Goal: Transaction & Acquisition: Purchase product/service

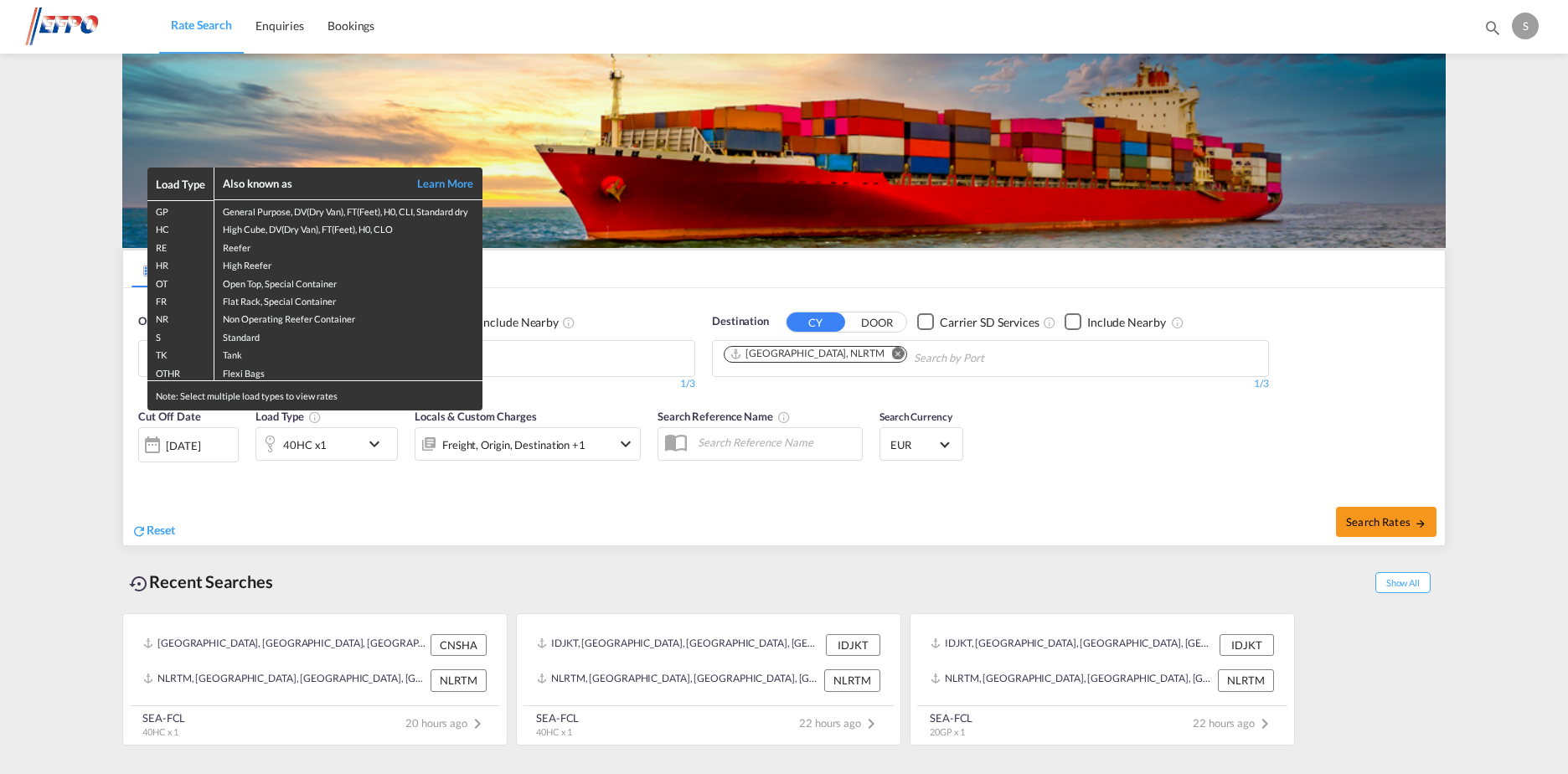
click at [1369, 524] on div "Load Type Also known as Learn More GP General Purpose, DV(Dry Van), FT(Feet), H…" at bounding box center [784, 387] width 1568 height 774
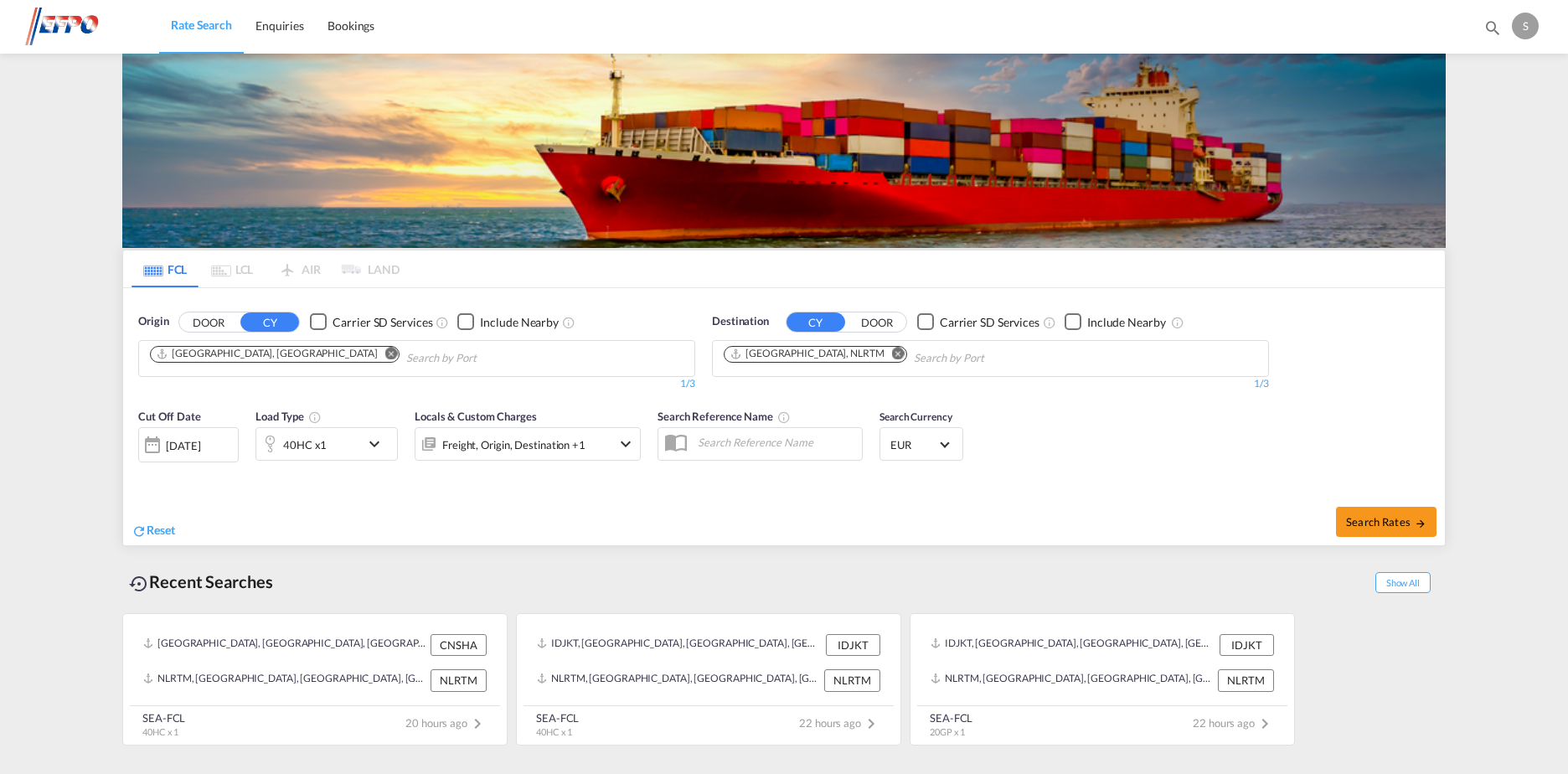
click at [1369, 524] on span "Search Rates" at bounding box center [1387, 522] width 81 height 14
type input "CNSHA to NLRTM / [DATE]"
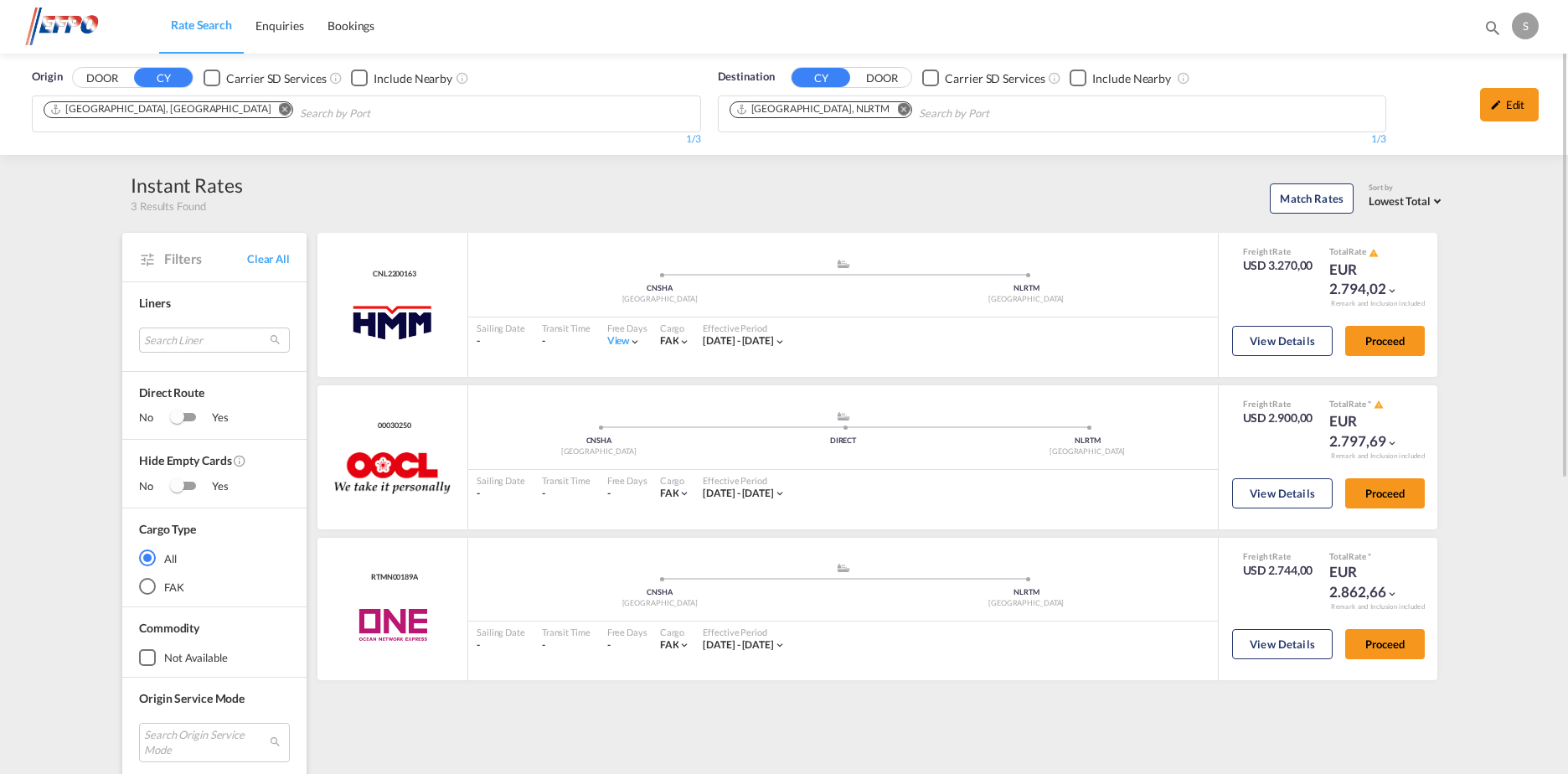
click at [279, 107] on md-icon "Remove" at bounding box center [285, 109] width 13 height 13
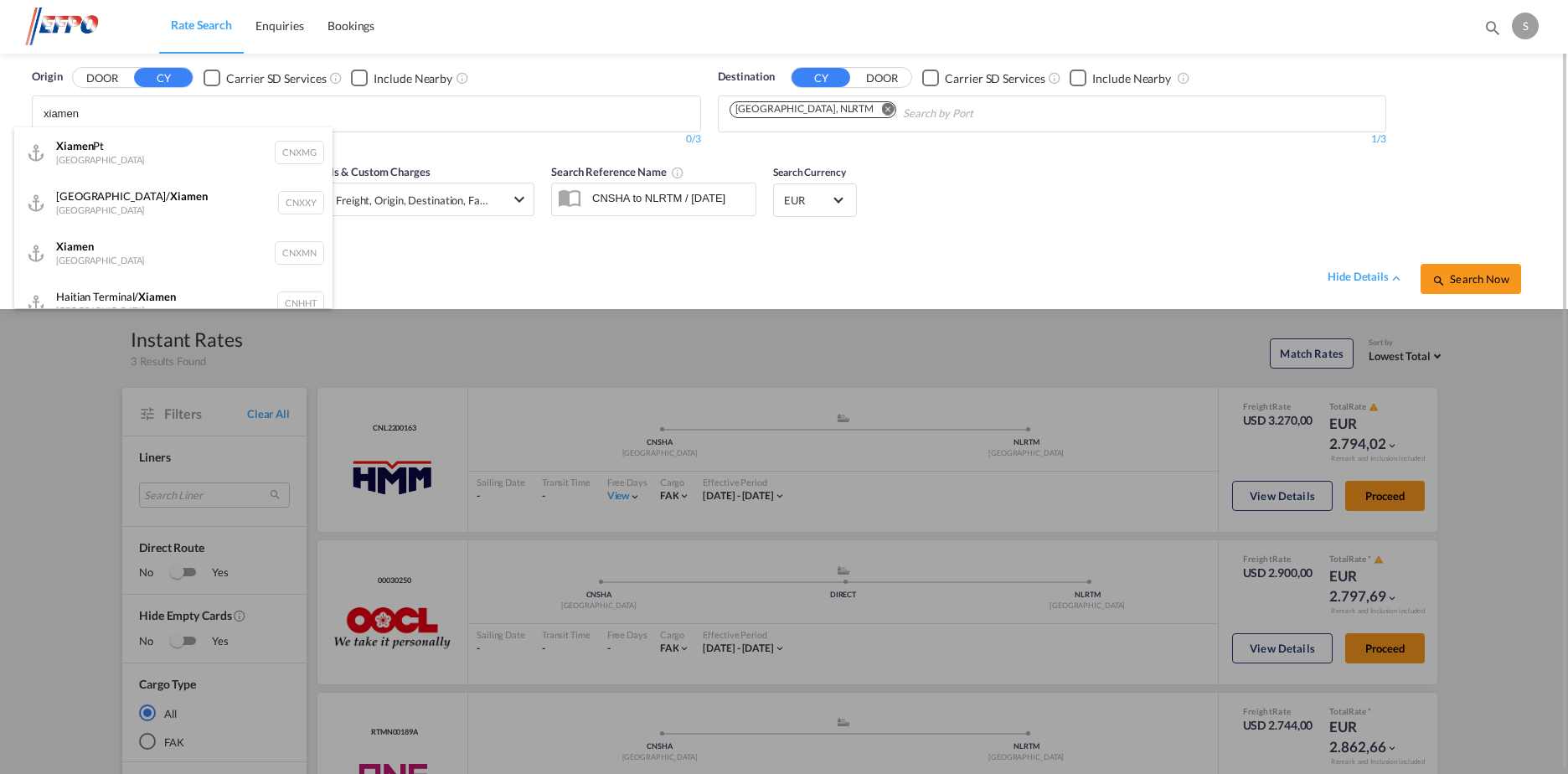
type input "xiamen"
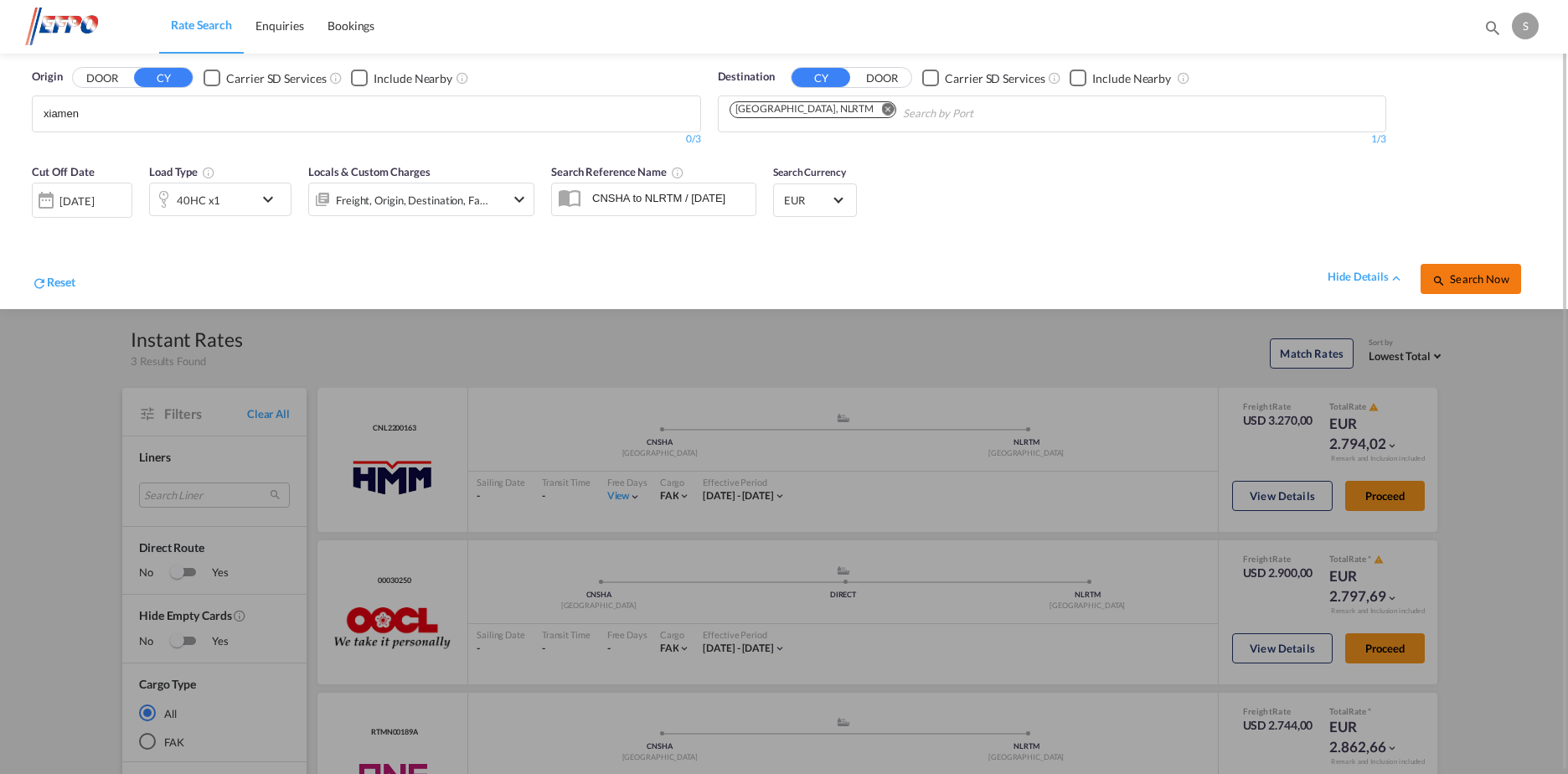
click at [1456, 275] on span "Search Now" at bounding box center [1470, 279] width 76 height 14
click at [123, 104] on body "Rate Search Enquiries Bookings Rate Search Enquiries Bookings" at bounding box center [784, 387] width 1568 height 774
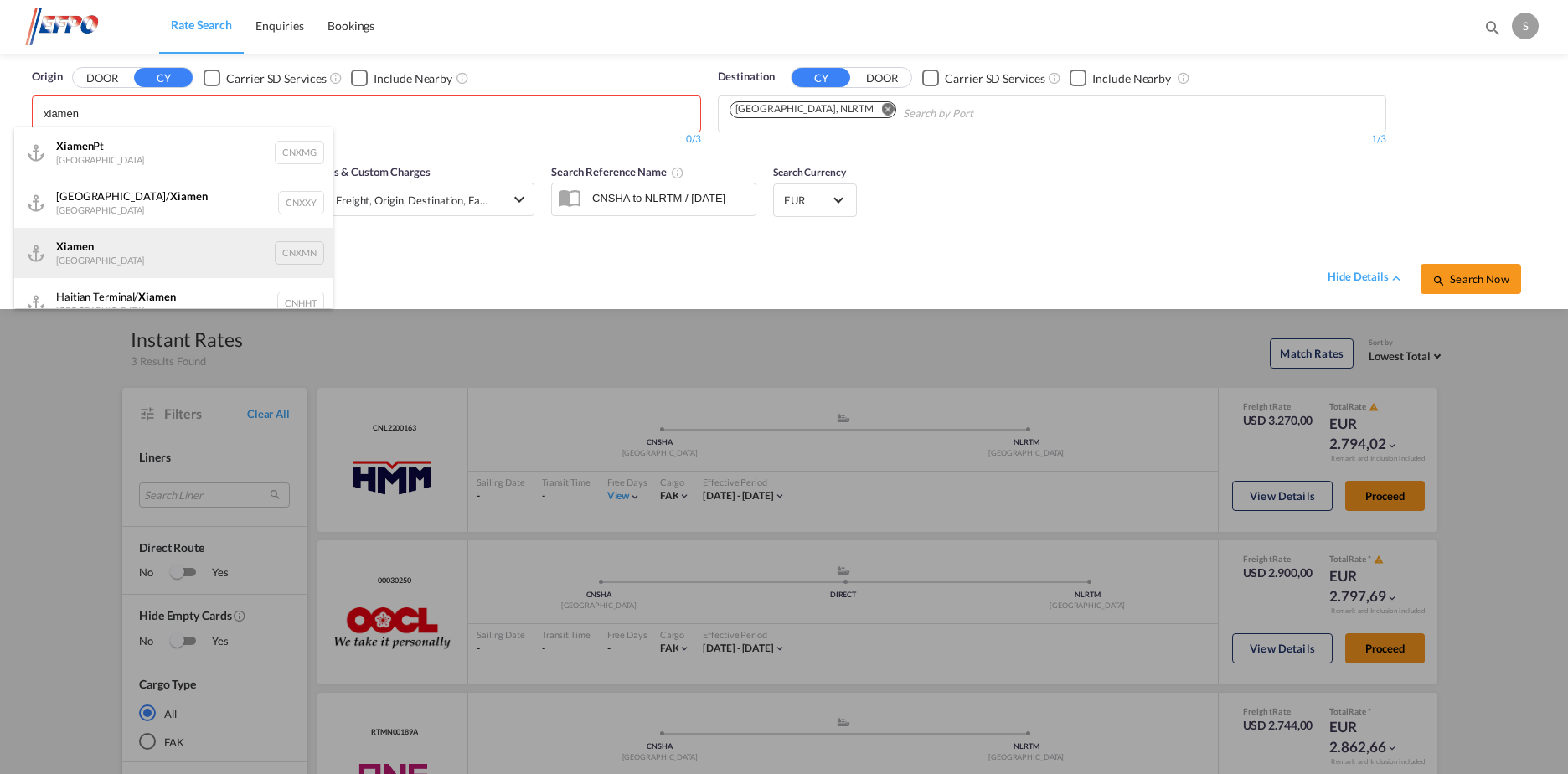
click at [194, 261] on div "Xiamen [GEOGRAPHIC_DATA] CNXMN" at bounding box center [172, 252] width 318 height 50
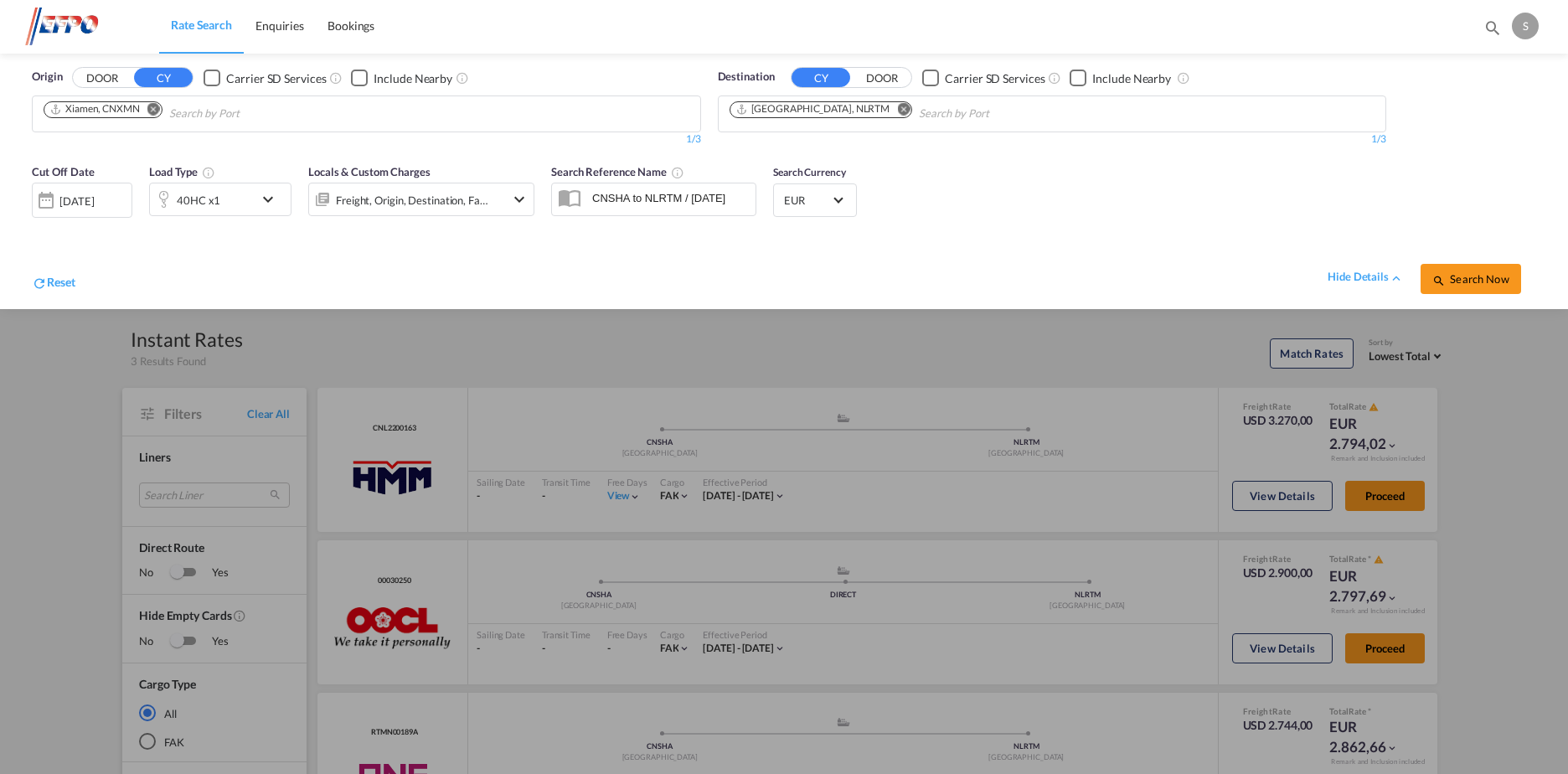
click at [1483, 278] on span "Search Now" at bounding box center [1470, 279] width 76 height 14
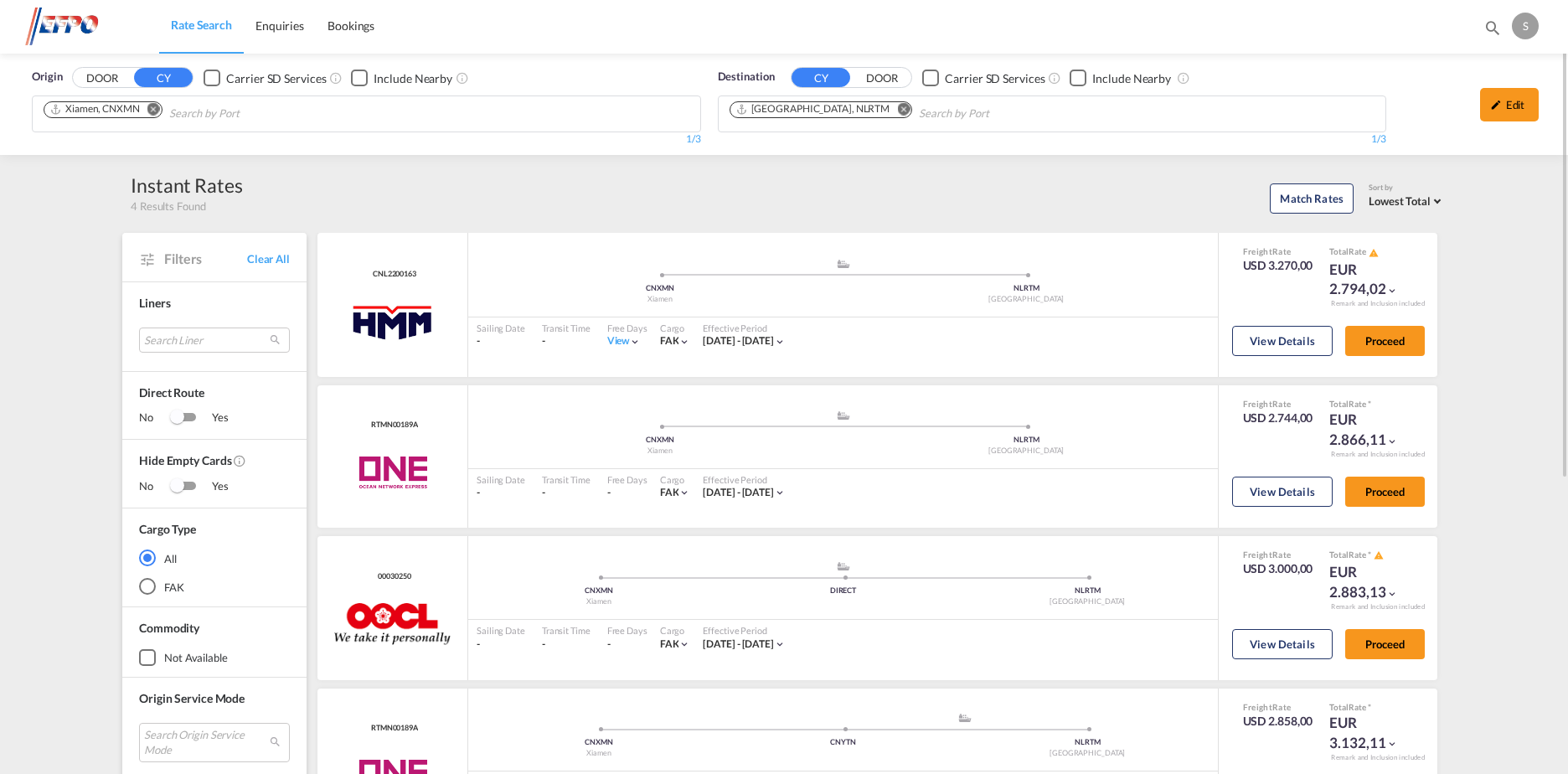
click at [151, 106] on md-icon "Remove" at bounding box center [154, 109] width 13 height 13
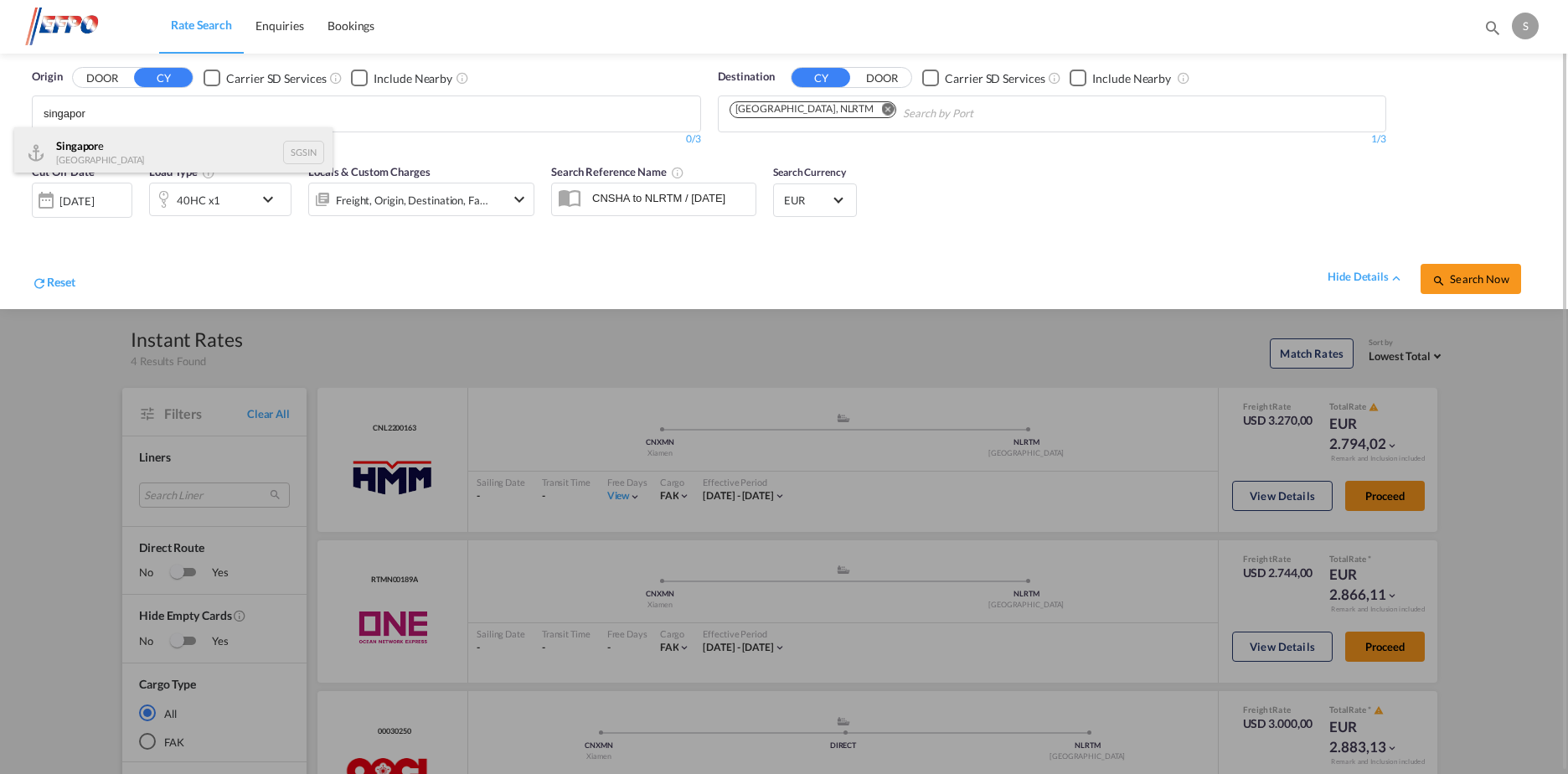
type input "singapor"
click at [245, 166] on div "Singapor e Singapore SGSIN" at bounding box center [172, 152] width 318 height 50
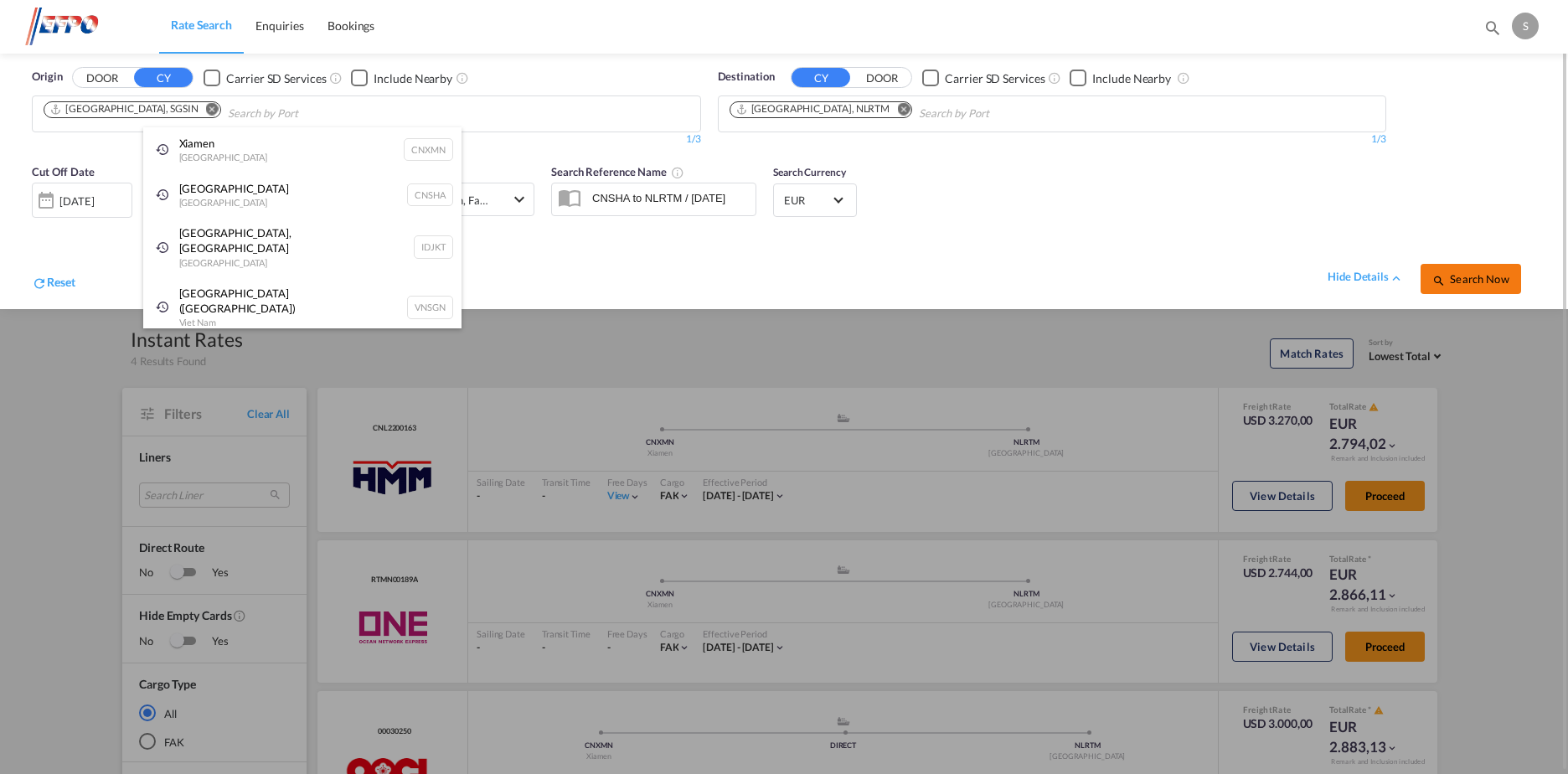
drag, startPoint x: 1470, startPoint y: 283, endPoint x: 1475, endPoint y: 293, distance: 11.2
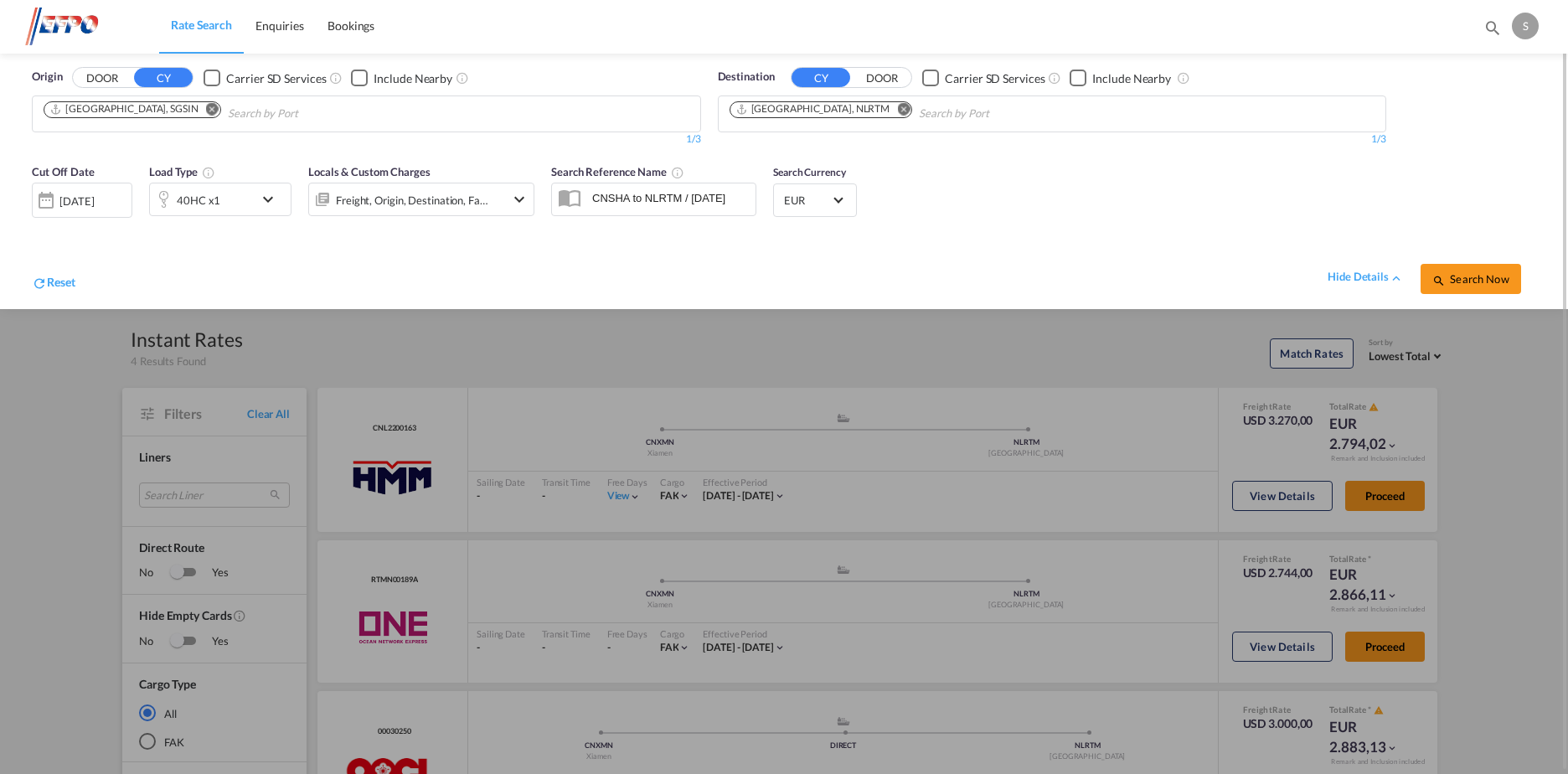
drag, startPoint x: 1479, startPoint y: 282, endPoint x: 1085, endPoint y: 486, distance: 443.7
click at [1479, 282] on span "Search Now" at bounding box center [1470, 279] width 76 height 14
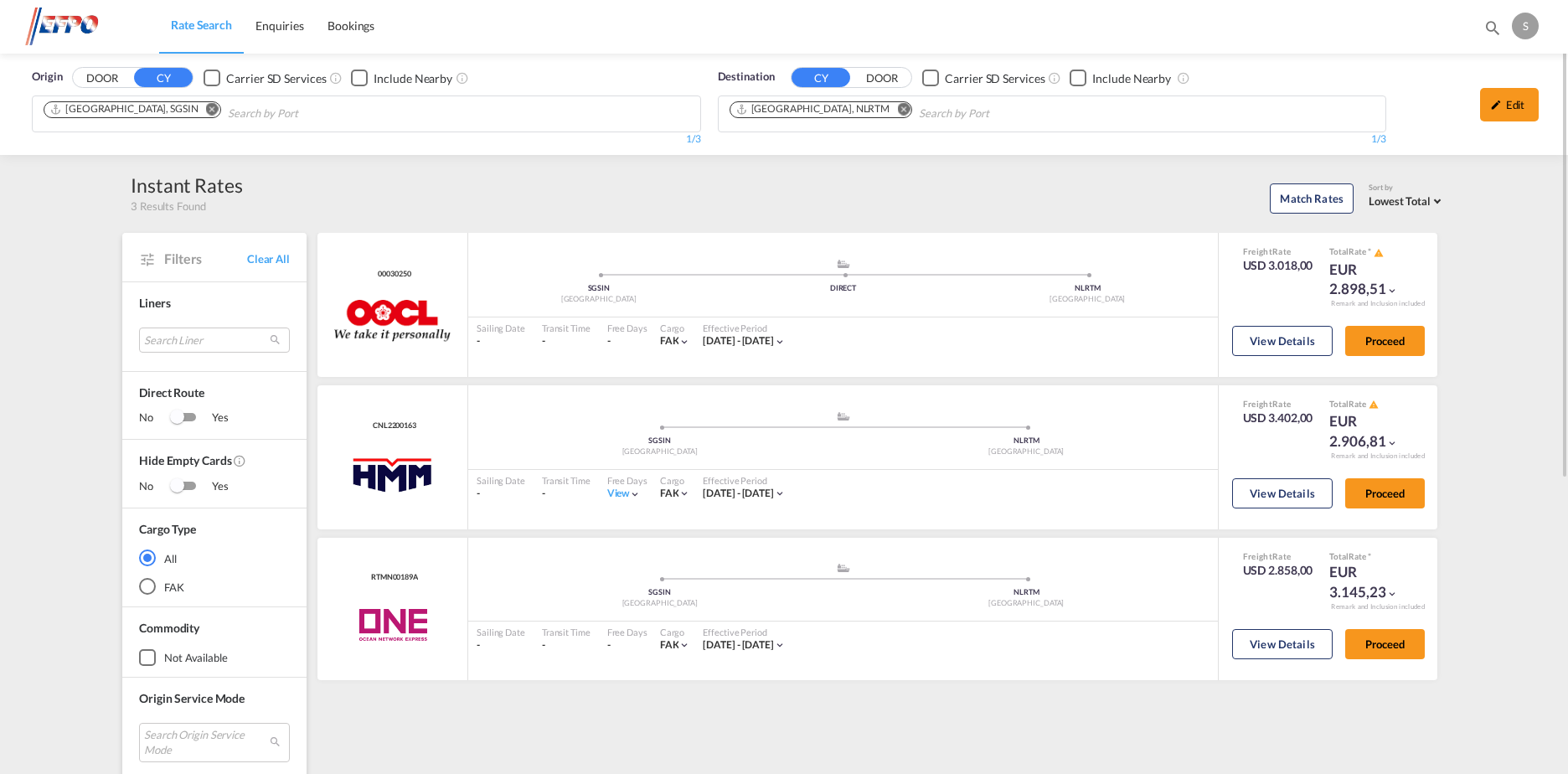
click at [206, 107] on md-icon "Remove" at bounding box center [212, 109] width 13 height 13
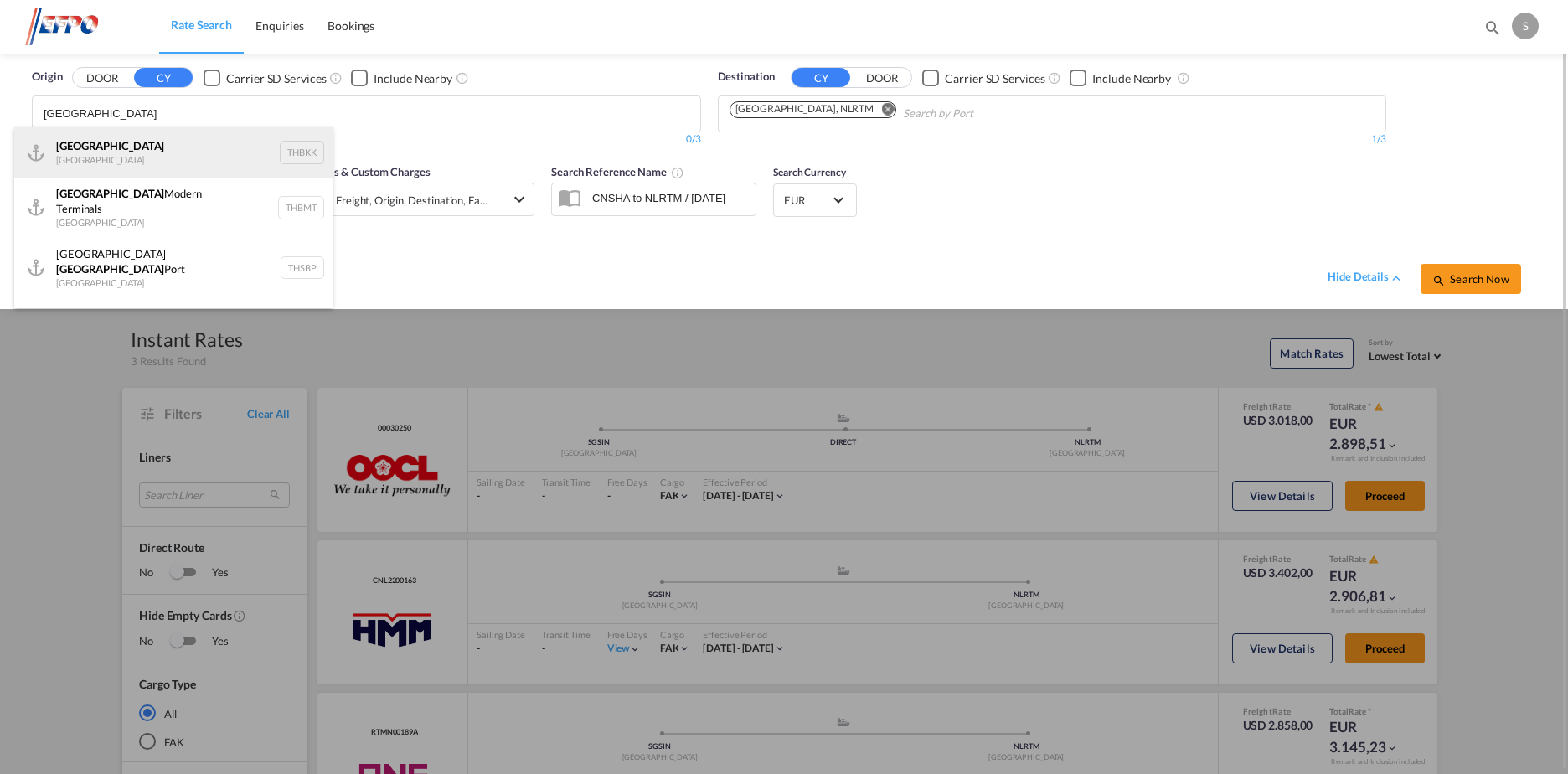
type input "[GEOGRAPHIC_DATA]"
click at [204, 136] on div "[GEOGRAPHIC_DATA] [GEOGRAPHIC_DATA] THBKK" at bounding box center [172, 152] width 318 height 50
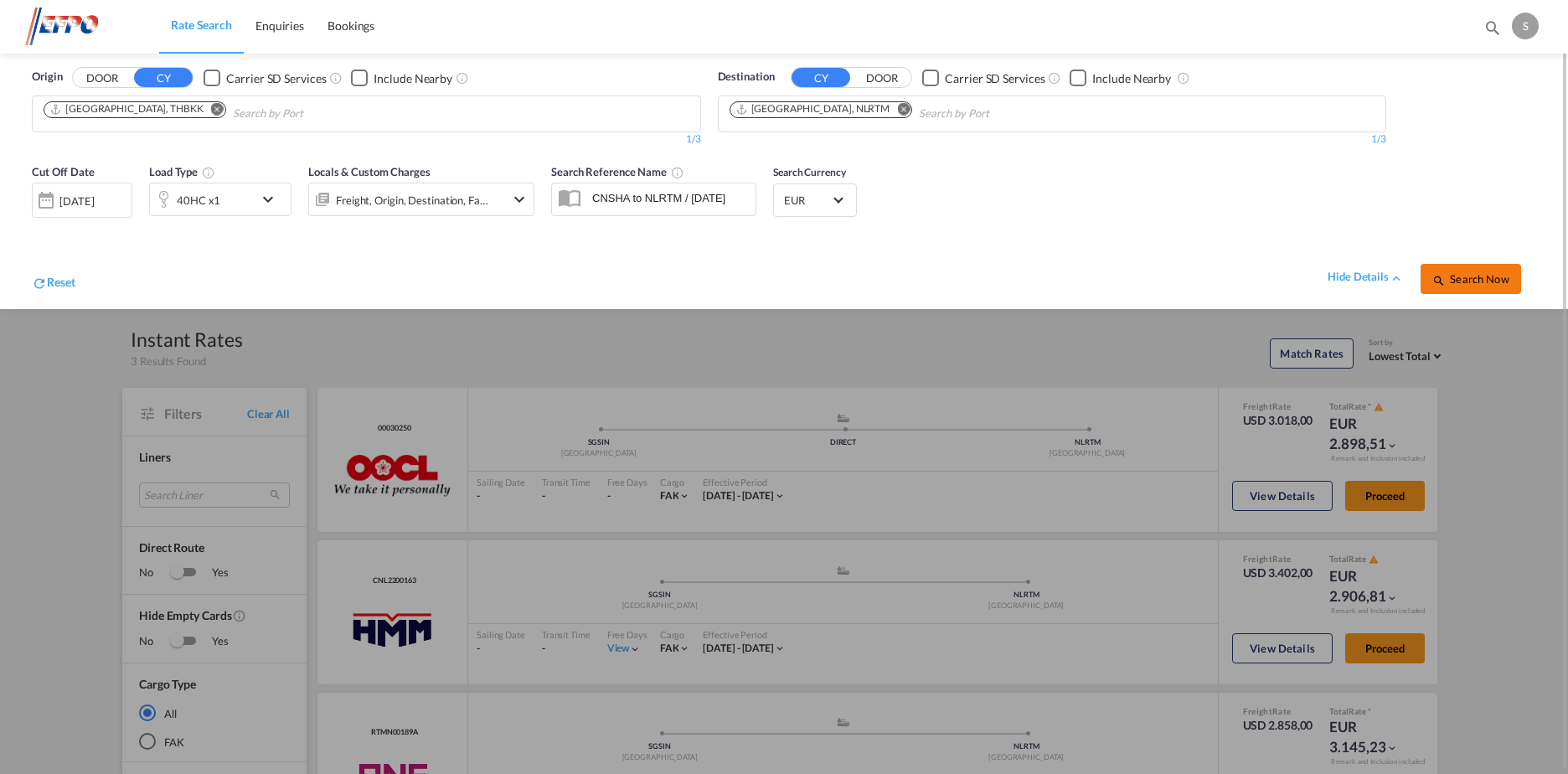
click at [1478, 276] on span "Search Now" at bounding box center [1470, 279] width 76 height 14
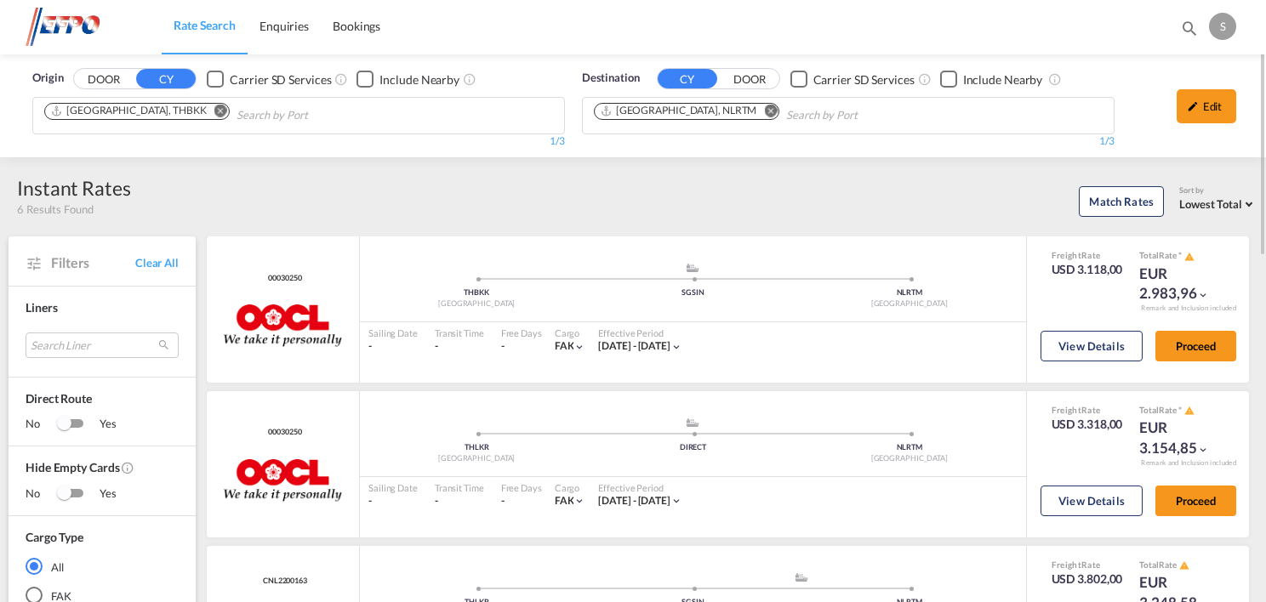
scroll to position [85, 0]
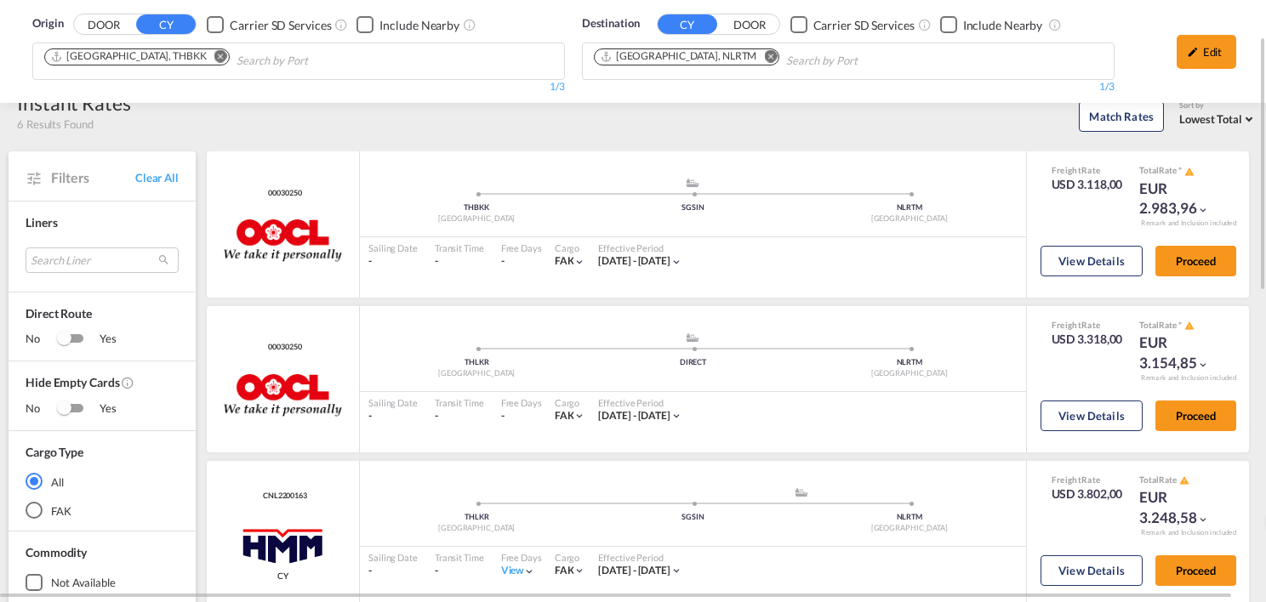
click at [214, 57] on md-icon "Remove" at bounding box center [220, 56] width 13 height 13
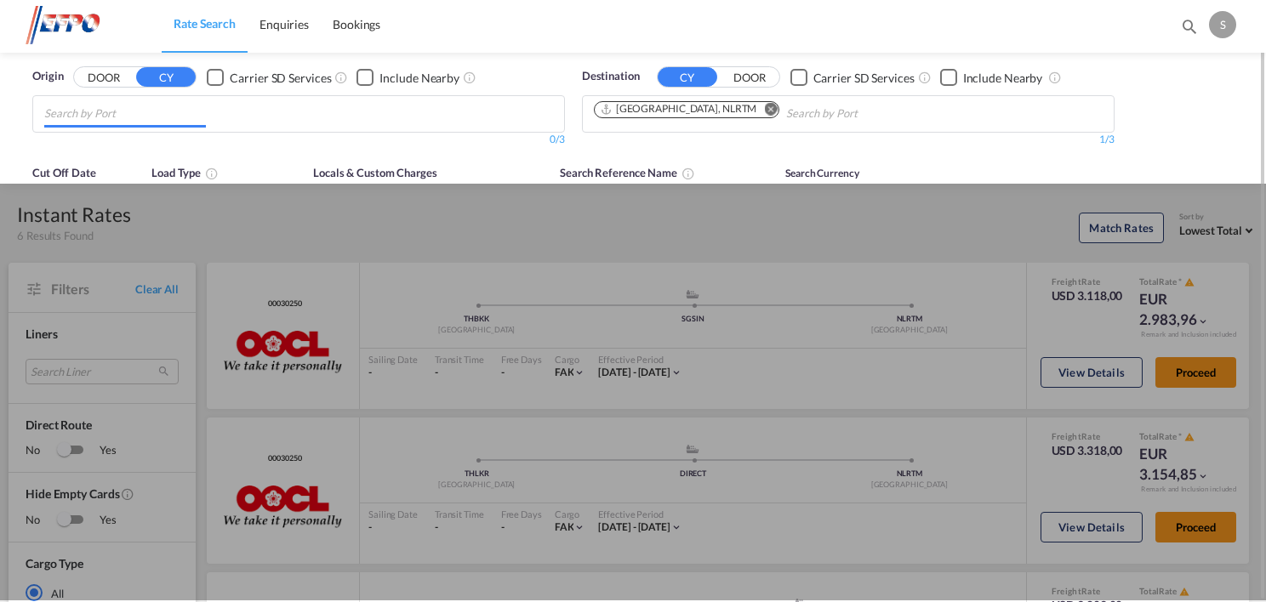
scroll to position [0, 0]
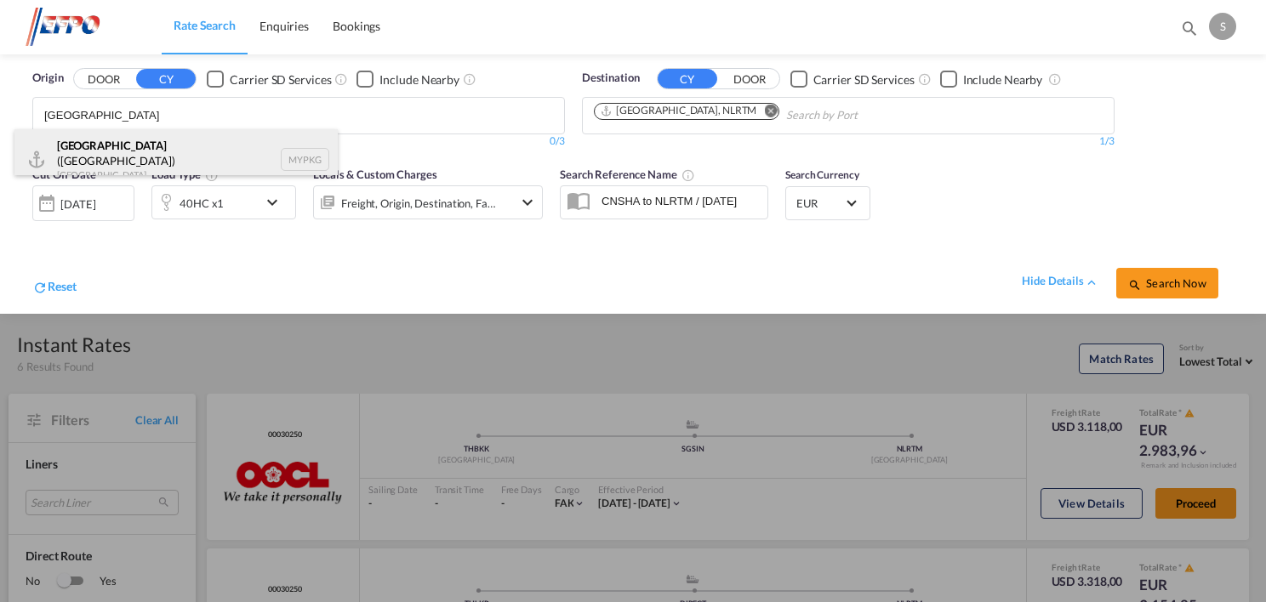
type input "[GEOGRAPHIC_DATA]"
click at [124, 157] on div "[GEOGRAPHIC_DATA] ([GEOGRAPHIC_DATA]) [GEOGRAPHIC_DATA] MYPKG" at bounding box center [175, 159] width 323 height 61
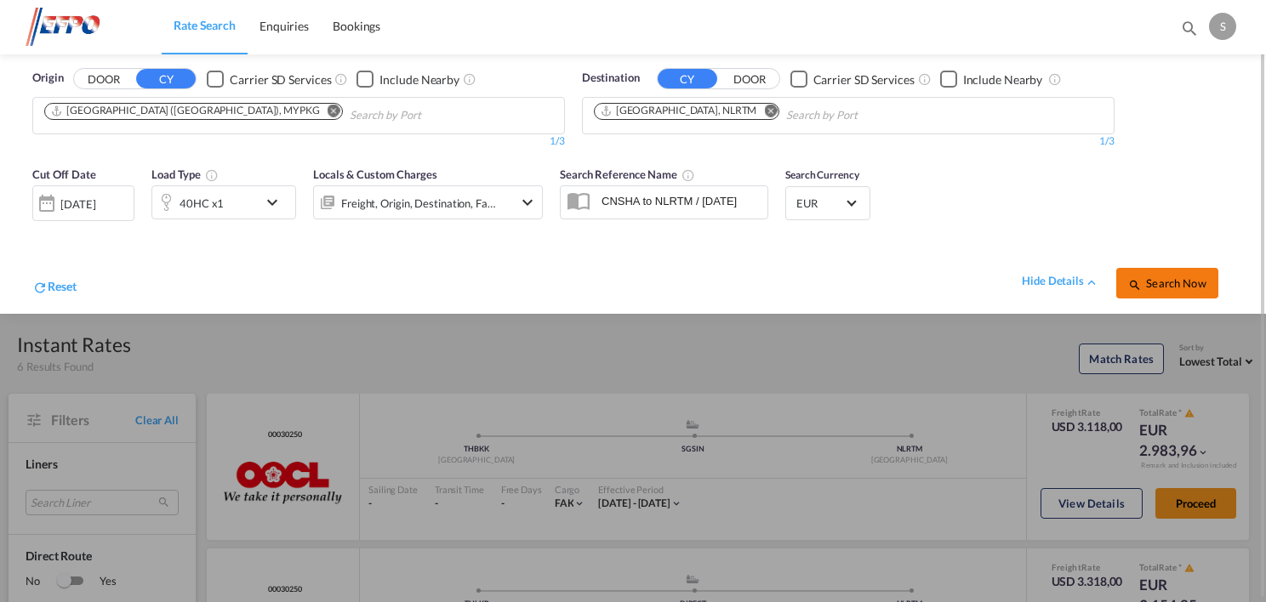
click at [1178, 282] on span "Search Now" at bounding box center [1166, 283] width 77 height 14
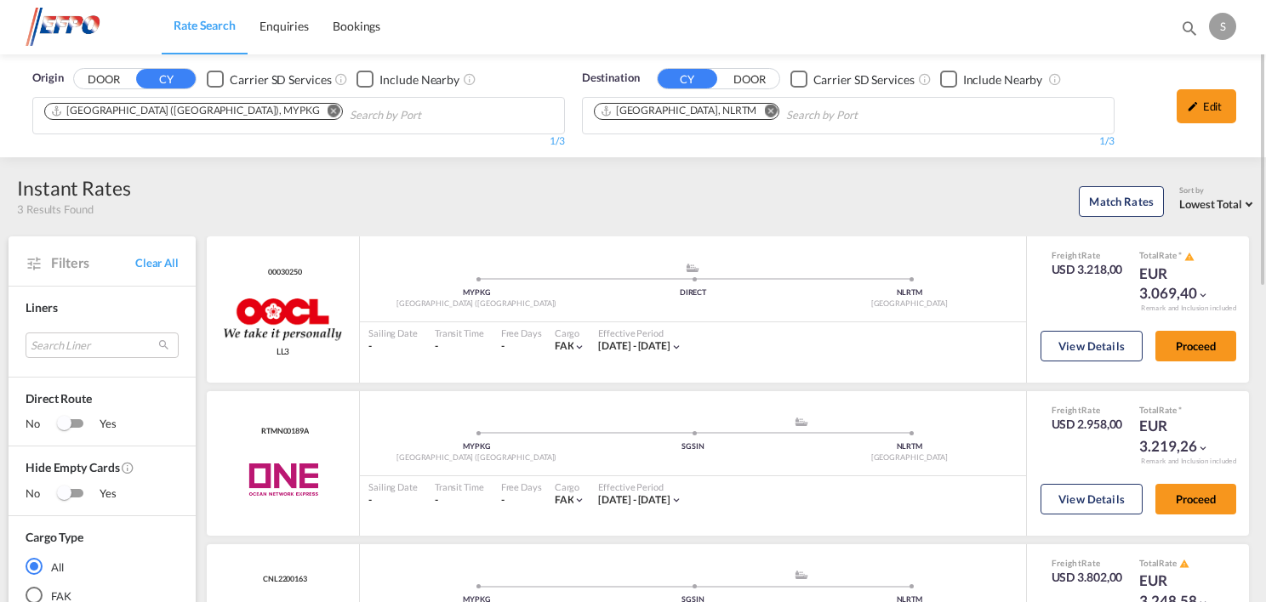
click at [327, 105] on md-icon "Remove" at bounding box center [333, 111] width 13 height 13
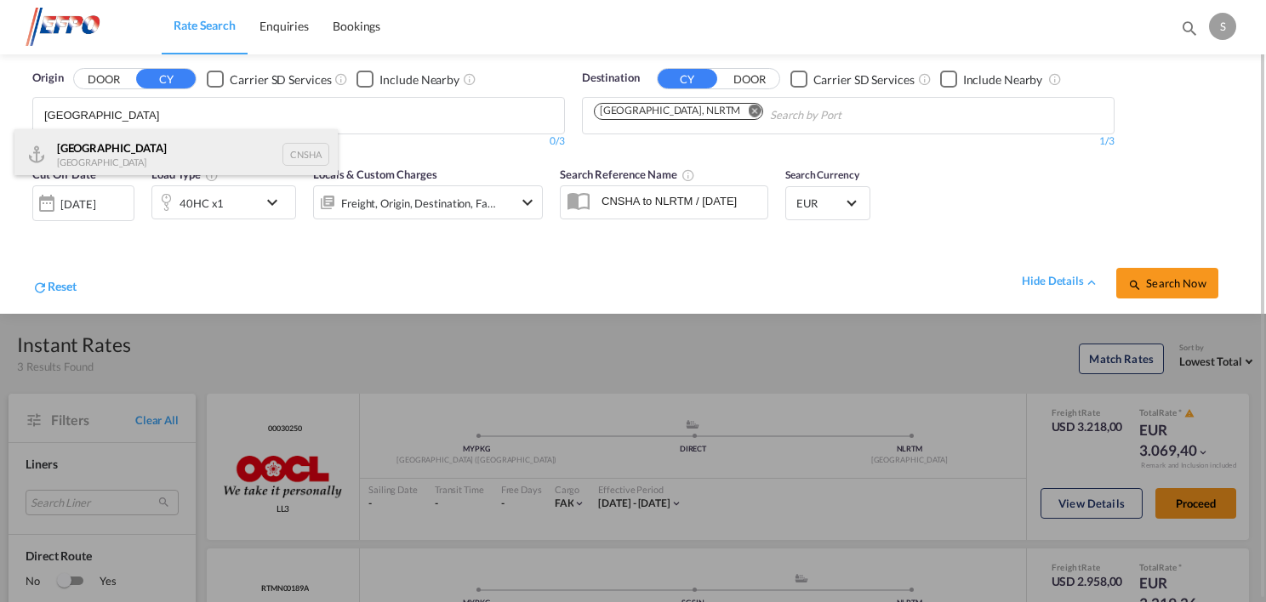
type input "[GEOGRAPHIC_DATA]"
click at [184, 167] on div "Shanghai [GEOGRAPHIC_DATA] CNSHA" at bounding box center [175, 154] width 323 height 51
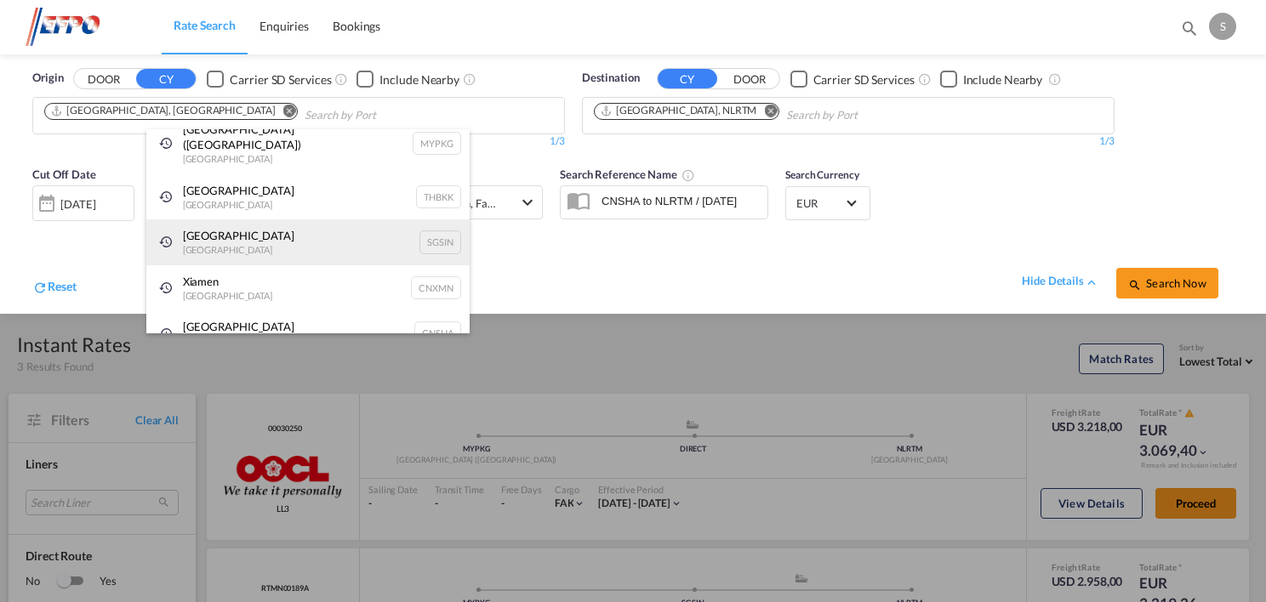
scroll to position [25, 0]
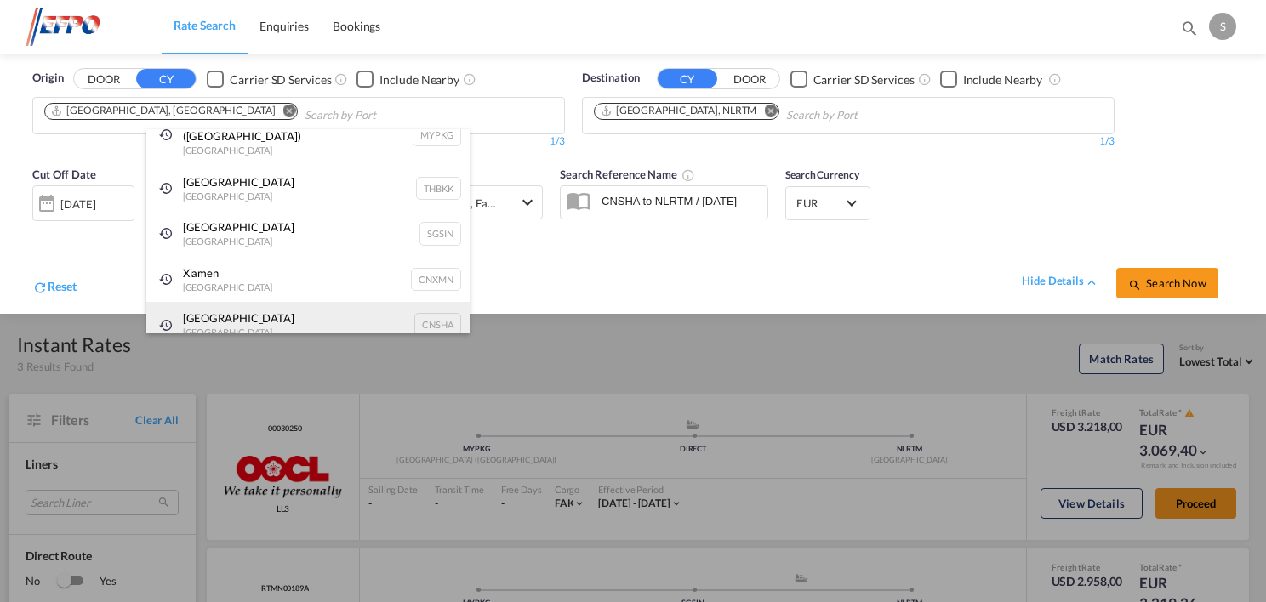
click at [221, 320] on div "Shanghai [GEOGRAPHIC_DATA] CNSHA" at bounding box center [307, 325] width 323 height 46
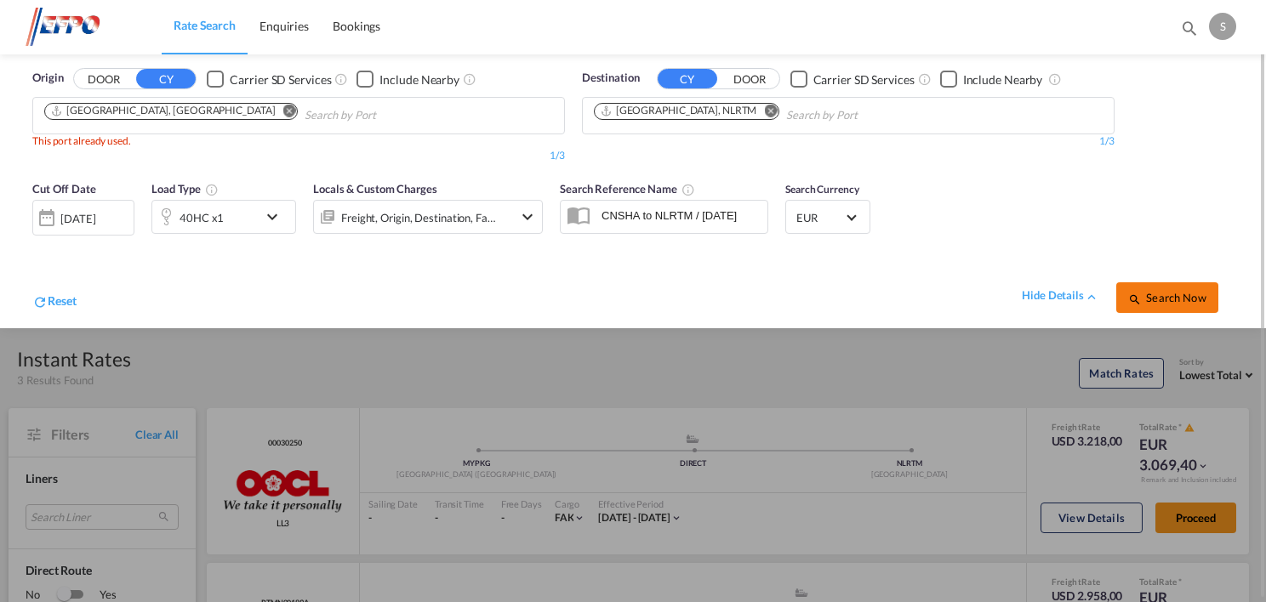
click at [1149, 294] on span "Search Now" at bounding box center [1166, 298] width 77 height 14
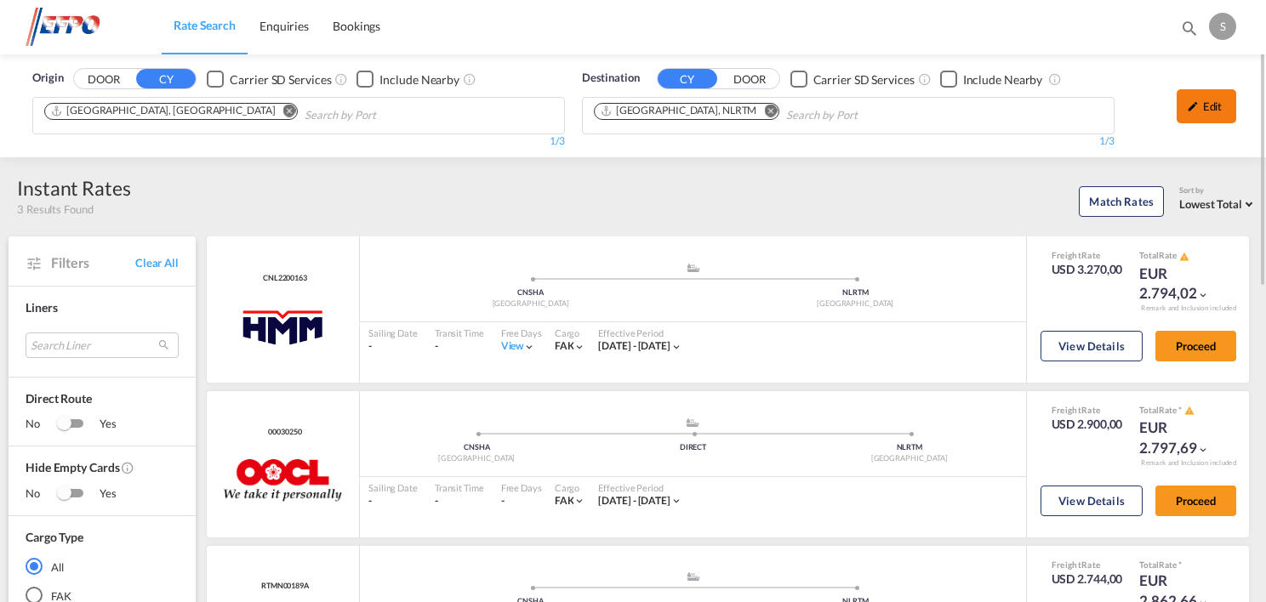
click at [1188, 108] on md-icon "icon-pencil" at bounding box center [1193, 106] width 12 height 12
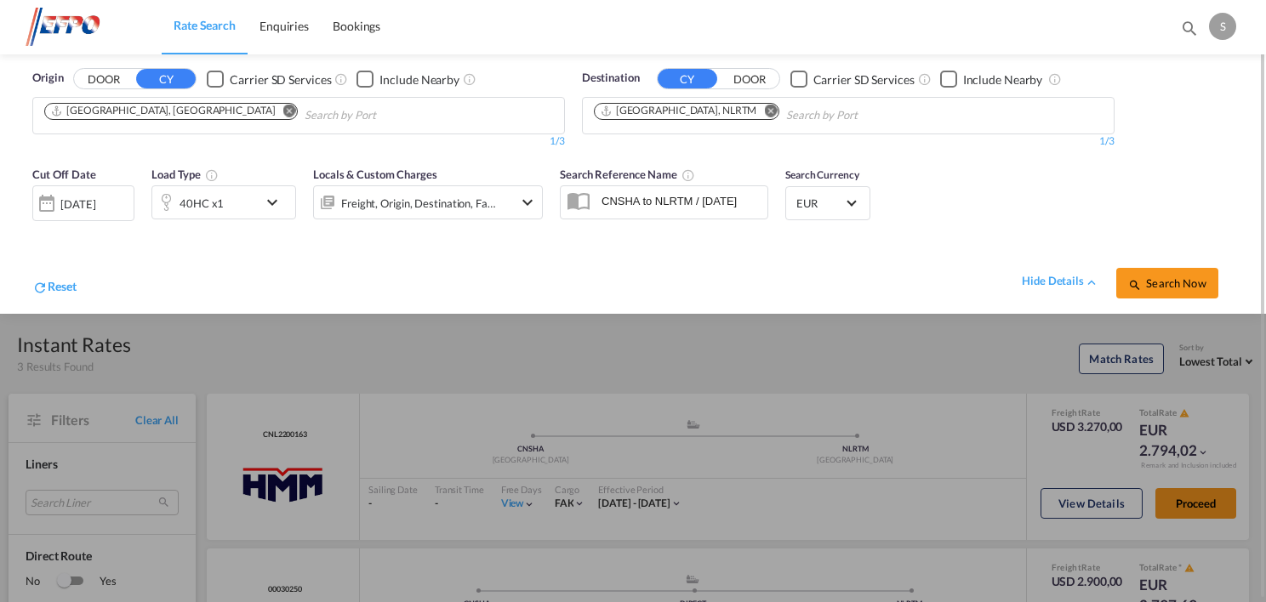
click at [95, 208] on div "[DATE]" at bounding box center [77, 203] width 35 height 15
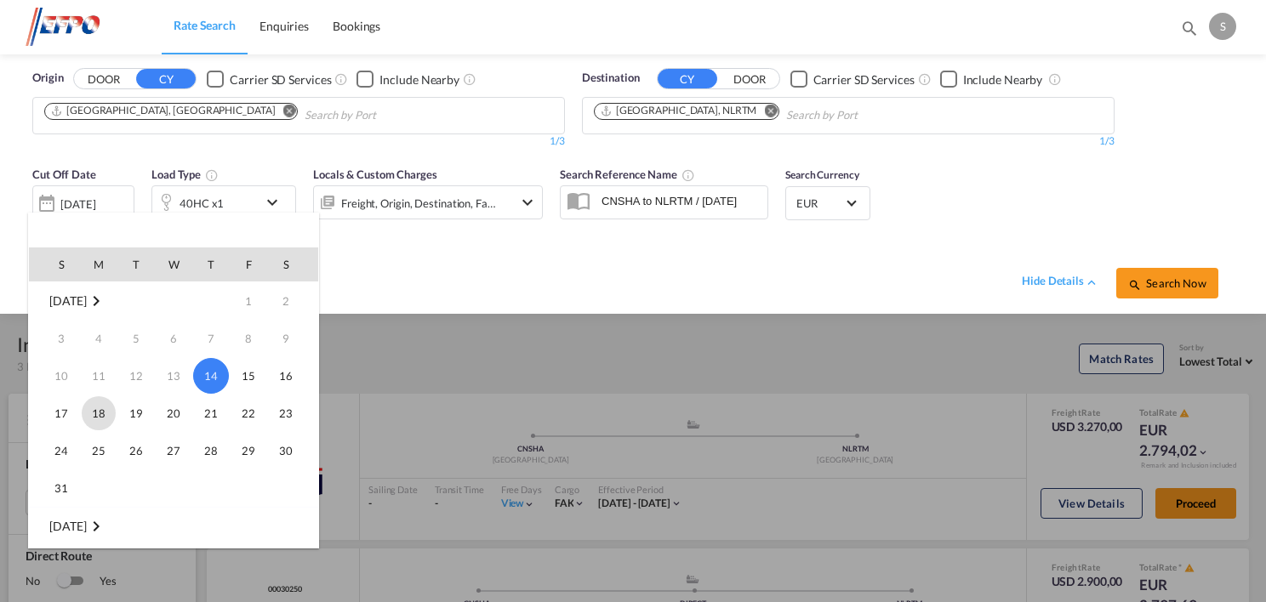
click at [95, 415] on span "18" at bounding box center [99, 413] width 34 height 34
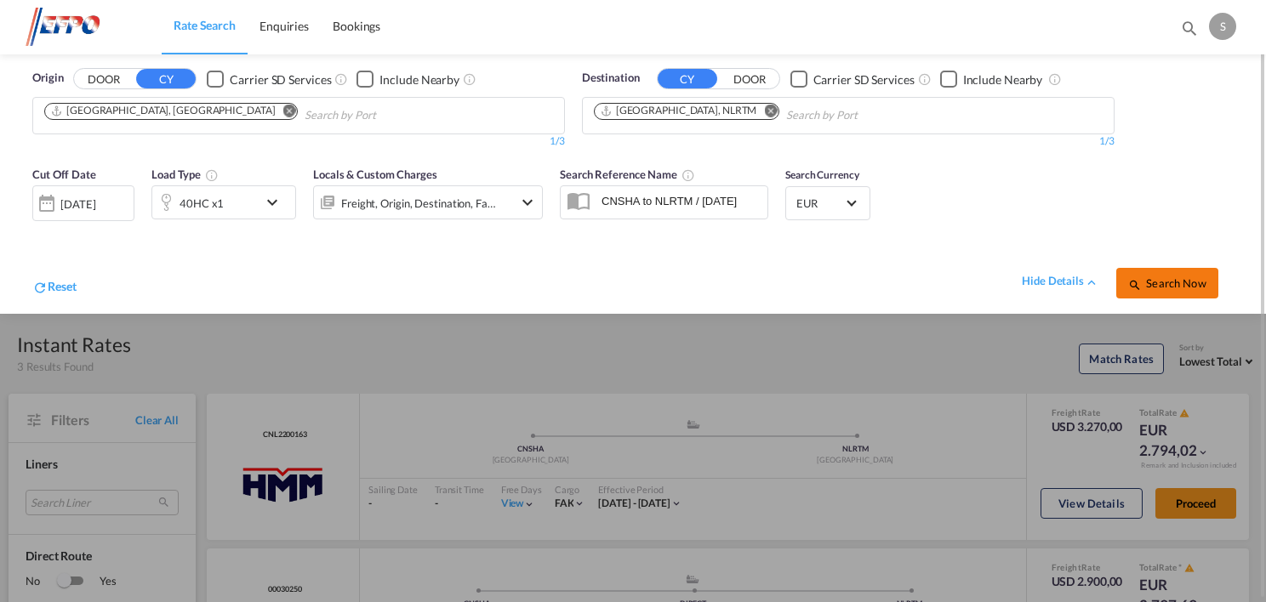
click at [1147, 286] on span "Search Now" at bounding box center [1166, 283] width 77 height 14
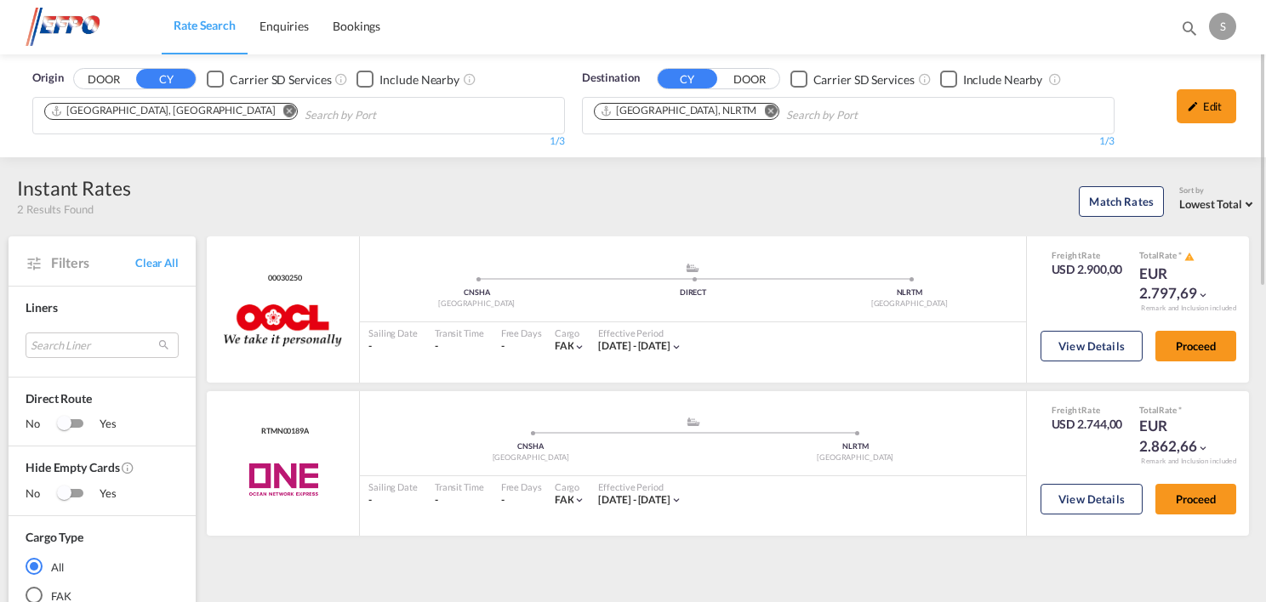
click at [283, 111] on md-icon "Remove" at bounding box center [289, 111] width 13 height 13
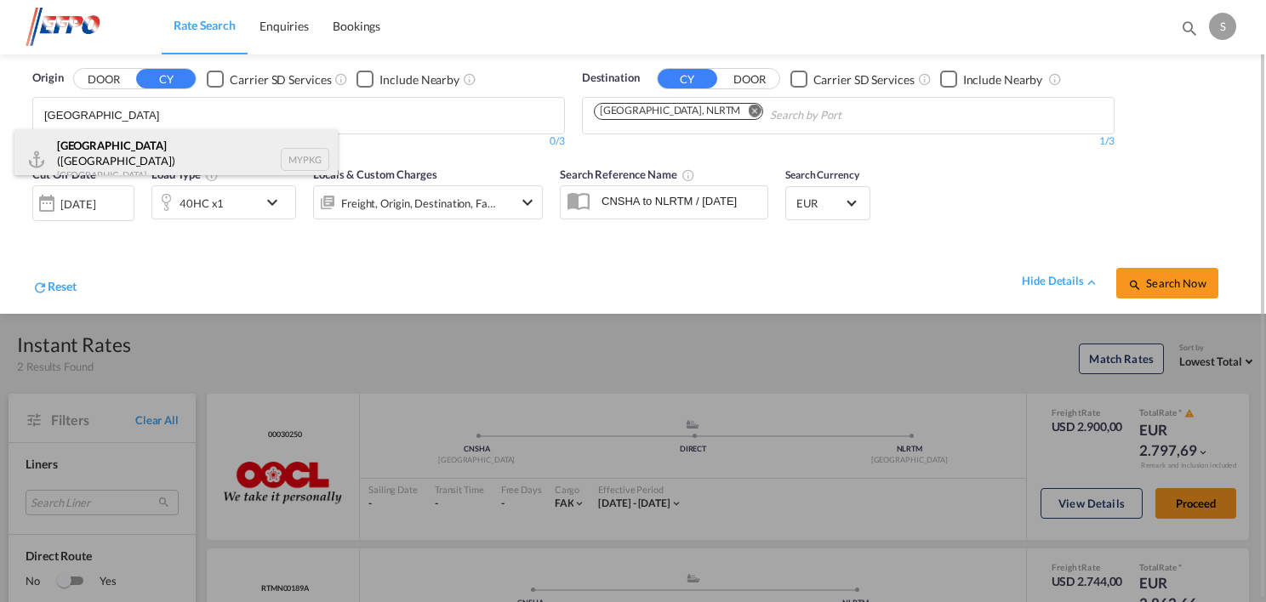
type input "[GEOGRAPHIC_DATA]"
click at [214, 163] on div "[GEOGRAPHIC_DATA] ([GEOGRAPHIC_DATA]) [GEOGRAPHIC_DATA] MYPKG" at bounding box center [175, 159] width 323 height 61
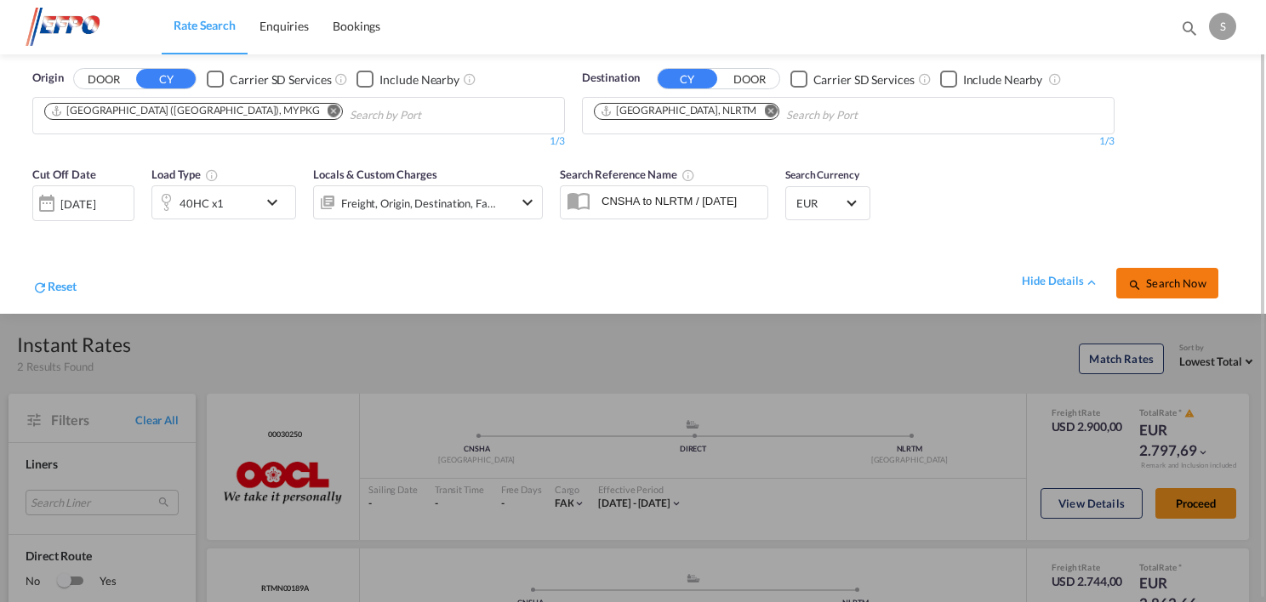
drag, startPoint x: 1177, startPoint y: 279, endPoint x: 1153, endPoint y: 283, distance: 25.0
click at [1177, 279] on span "Search Now" at bounding box center [1166, 283] width 77 height 14
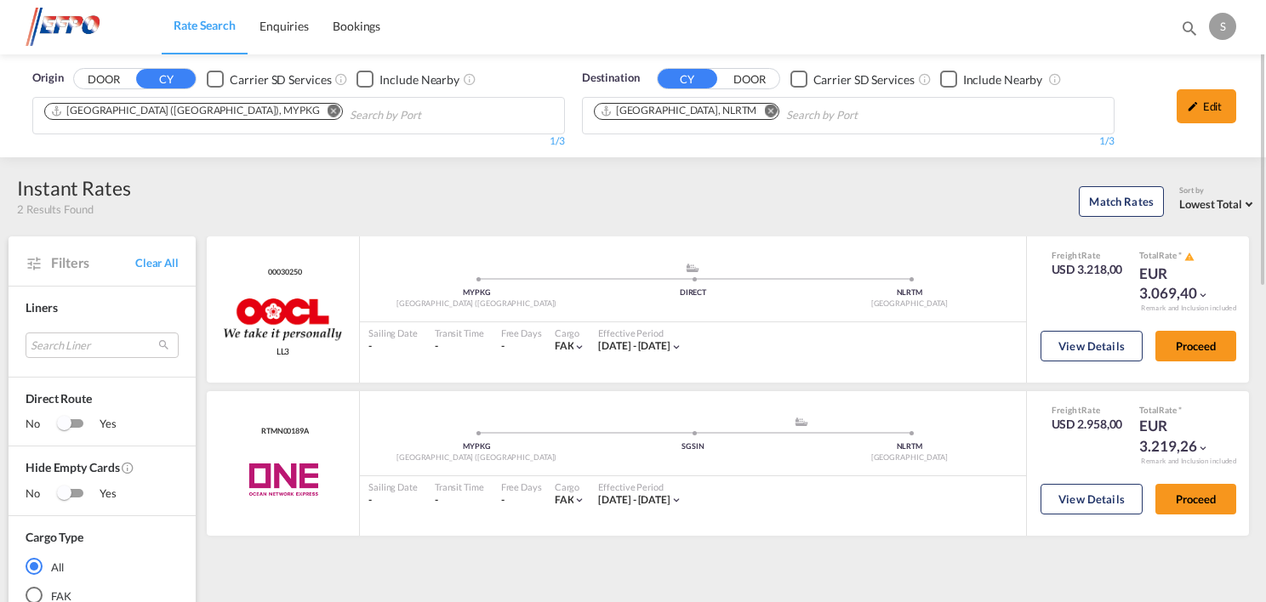
click at [470, 201] on div "Match Rates Sort by Lowest Total Lowest Freight Lowest Total Fastest Transit Sa…" at bounding box center [694, 199] width 1126 height 36
click at [327, 109] on md-icon "Remove" at bounding box center [333, 111] width 13 height 13
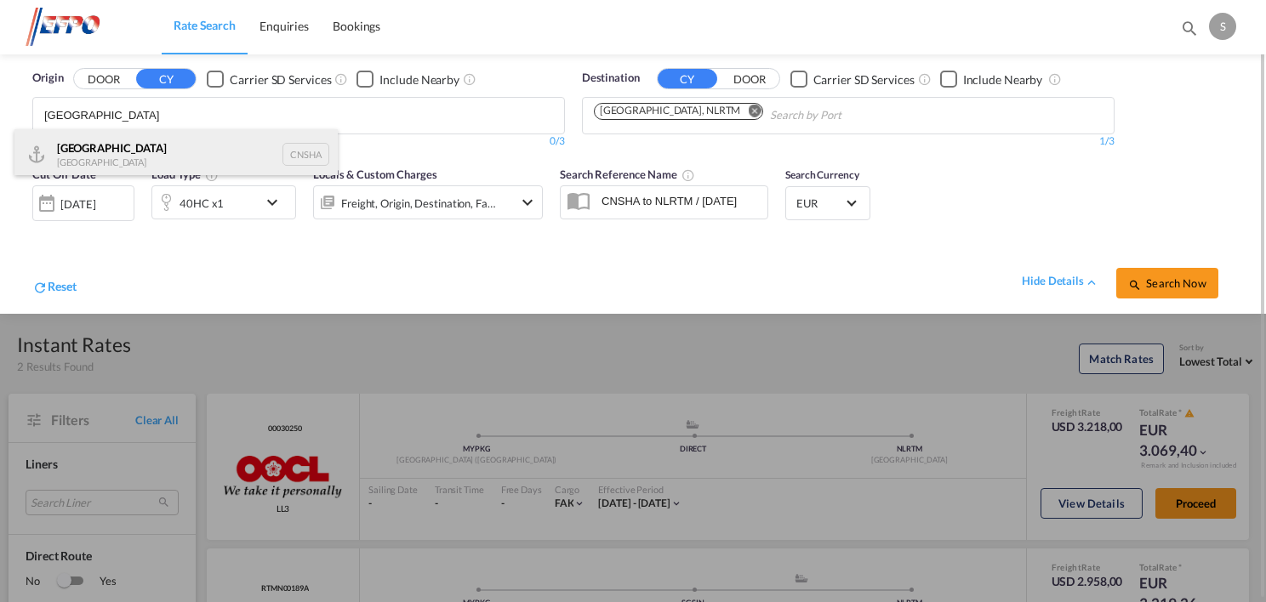
type input "[GEOGRAPHIC_DATA]"
click at [157, 157] on div "Shanghai [GEOGRAPHIC_DATA] CNSHA" at bounding box center [175, 154] width 323 height 51
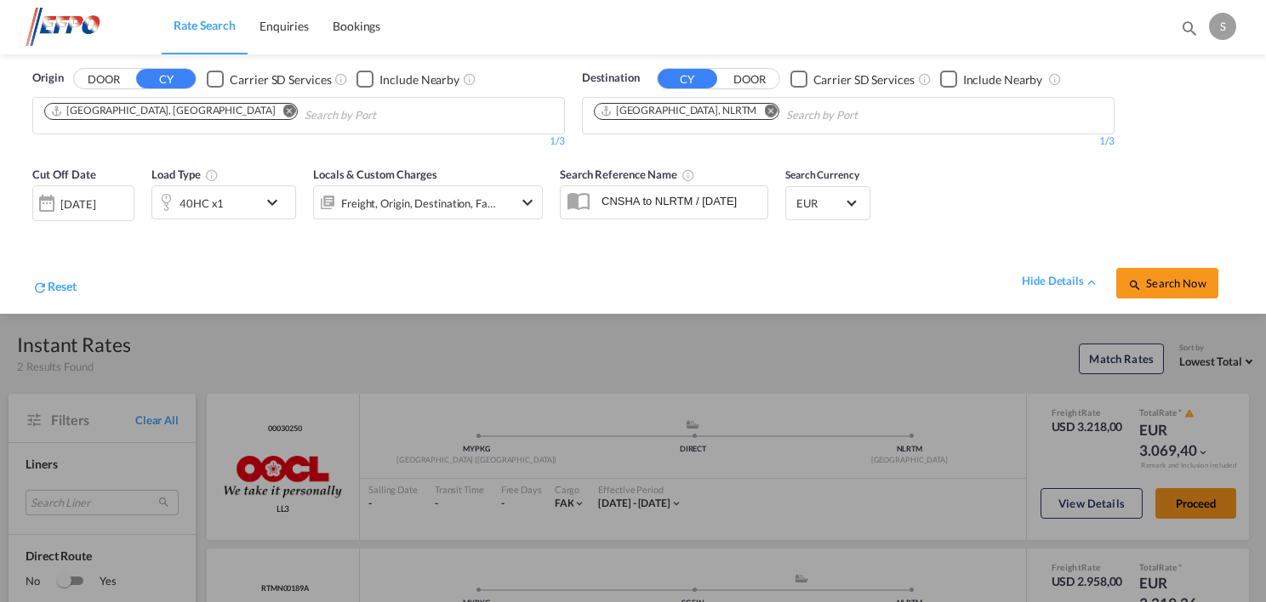
click at [283, 112] on md-icon "Remove" at bounding box center [289, 111] width 13 height 13
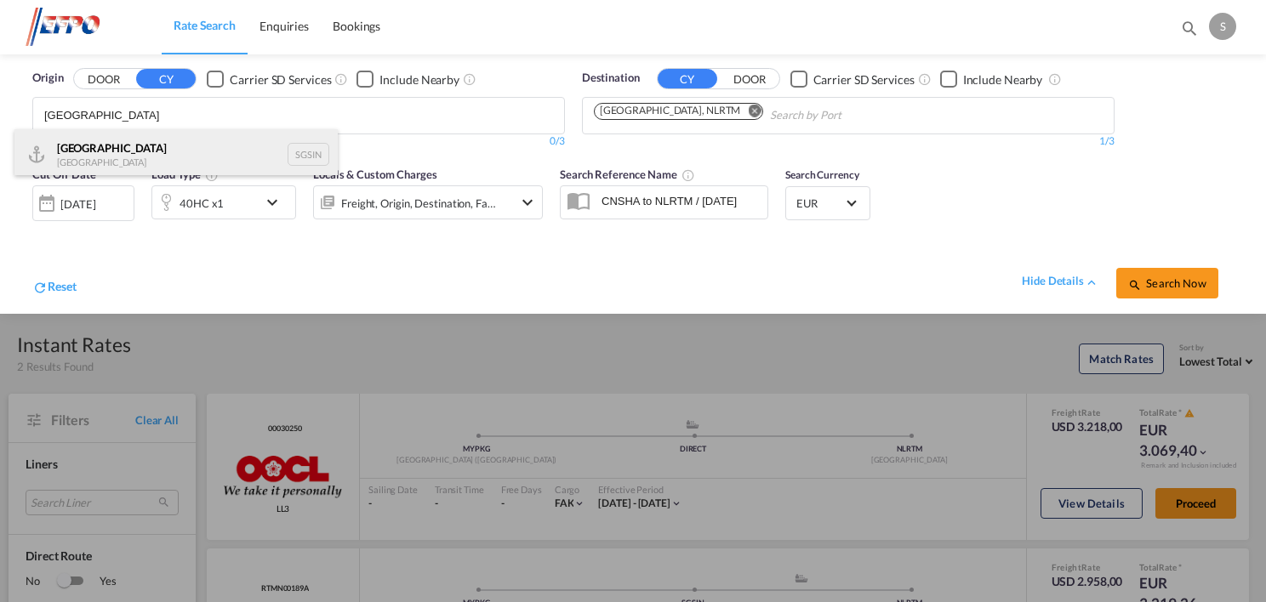
type input "[GEOGRAPHIC_DATA]"
click at [223, 140] on div "Singapore Singapore SGSIN" at bounding box center [175, 154] width 323 height 51
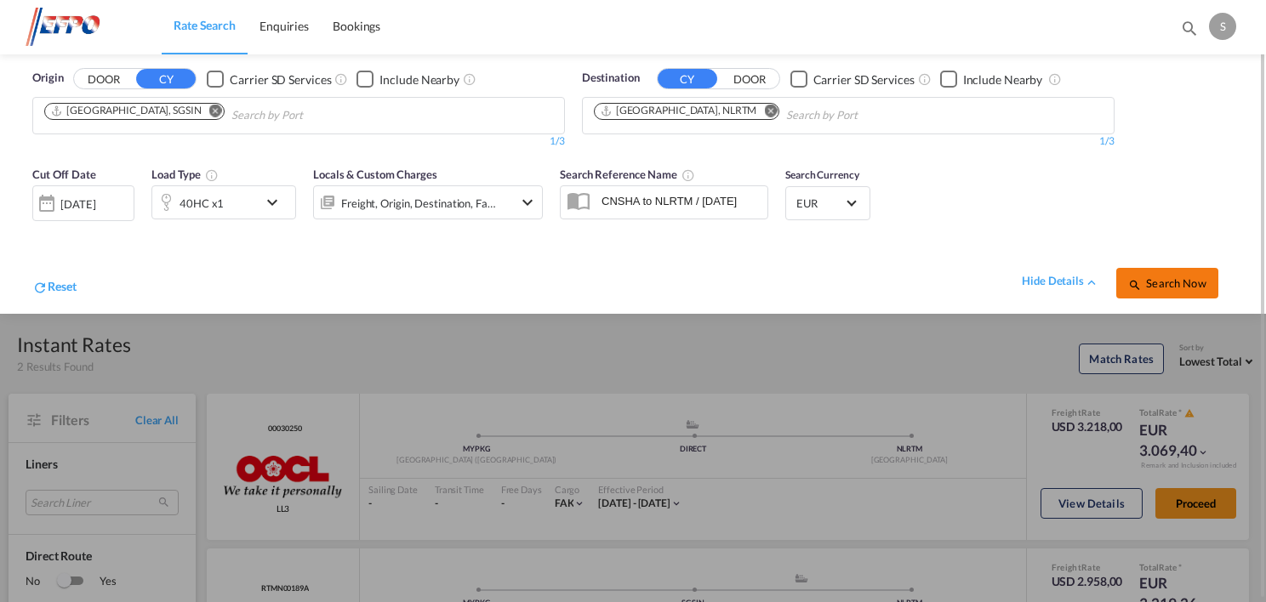
click at [1177, 282] on span "Search Now" at bounding box center [1166, 283] width 77 height 14
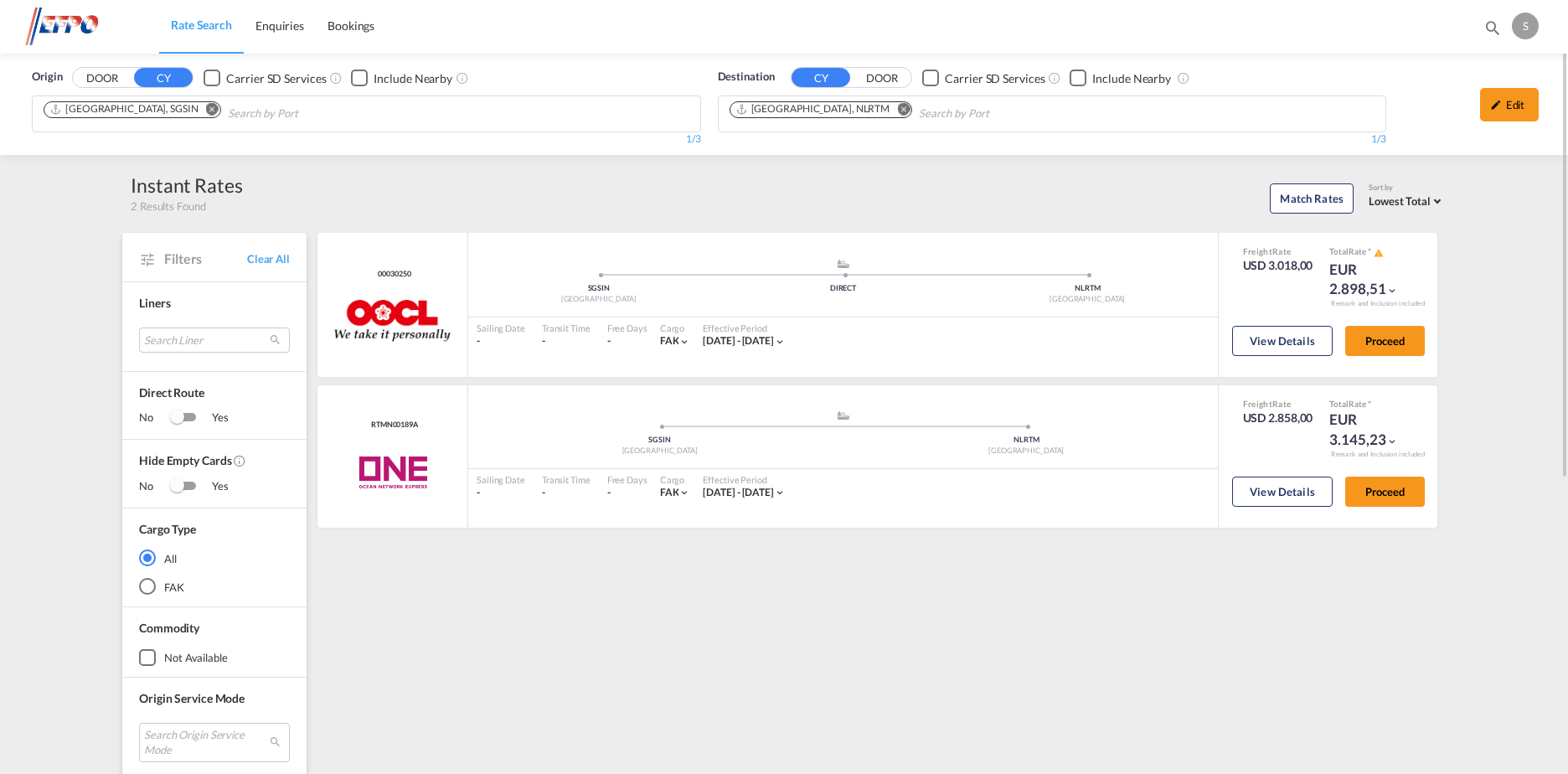
click at [206, 104] on md-icon "Remove" at bounding box center [212, 109] width 13 height 13
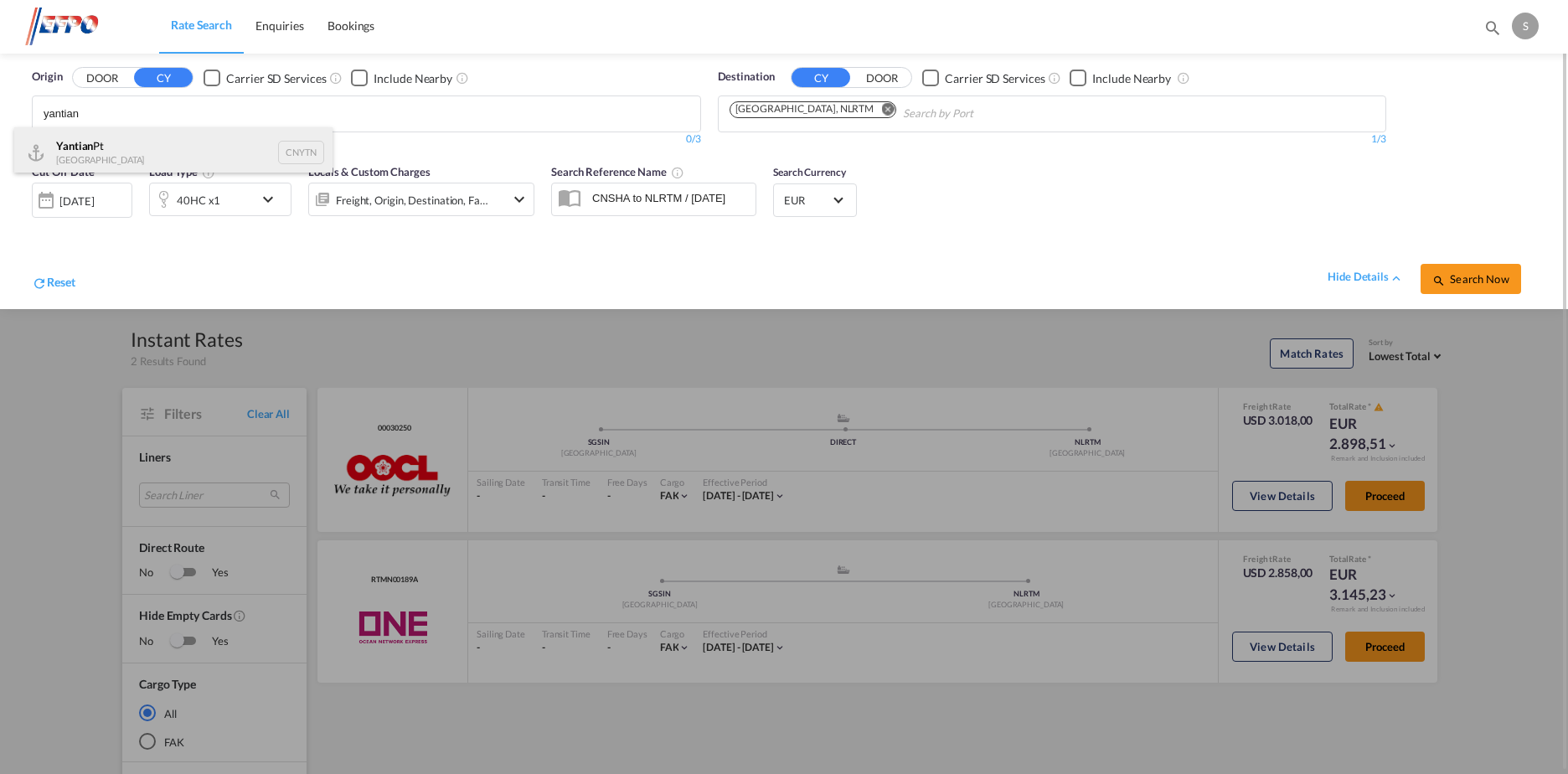
type input "yantian"
click at [217, 153] on div "Yantian Pt China CNYTN" at bounding box center [172, 152] width 318 height 50
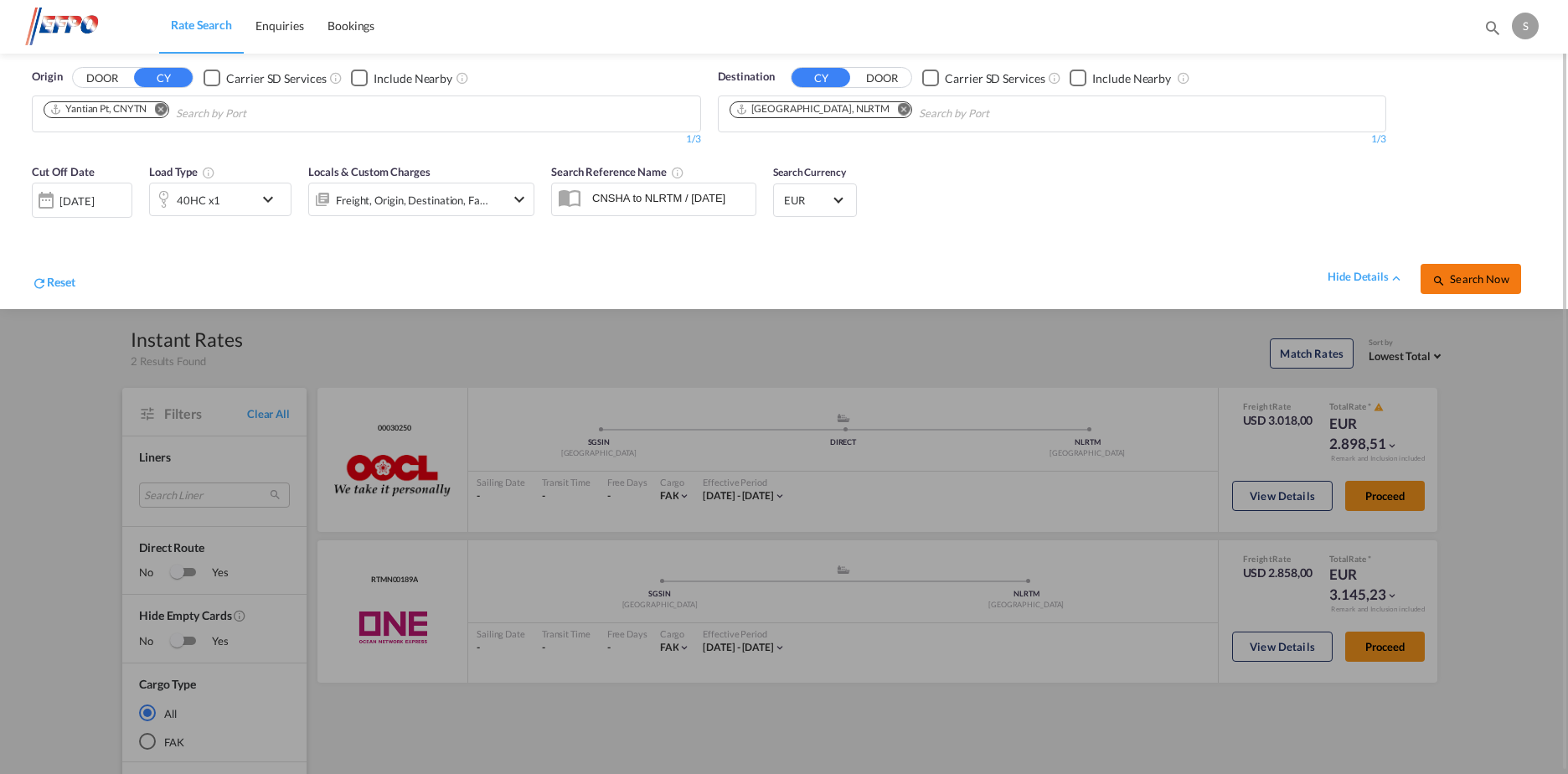
click at [1478, 274] on span "Search Now" at bounding box center [1470, 279] width 76 height 14
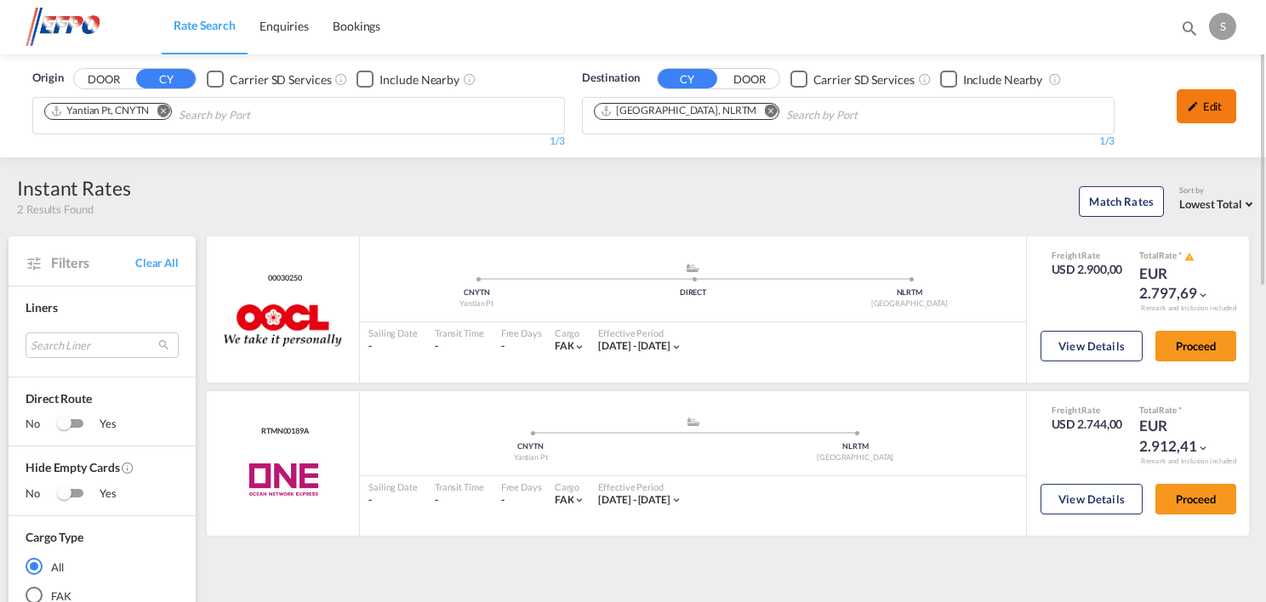
click at [1184, 104] on div "Edit" at bounding box center [1206, 106] width 60 height 34
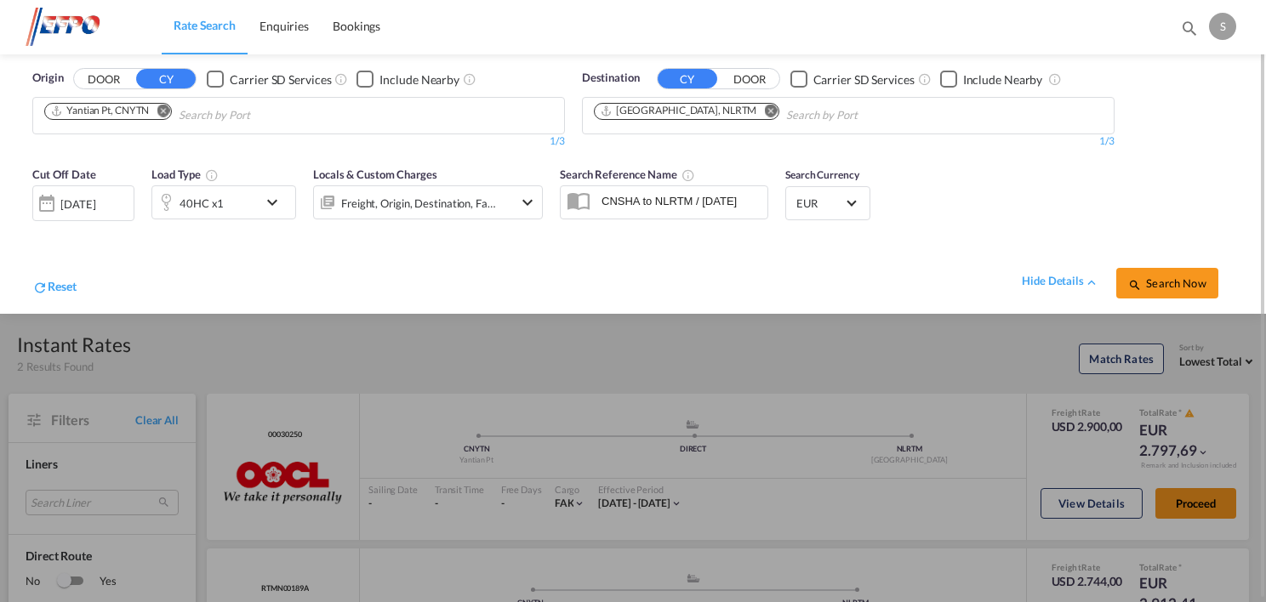
click at [268, 202] on md-icon "icon-chevron-down" at bounding box center [276, 202] width 29 height 20
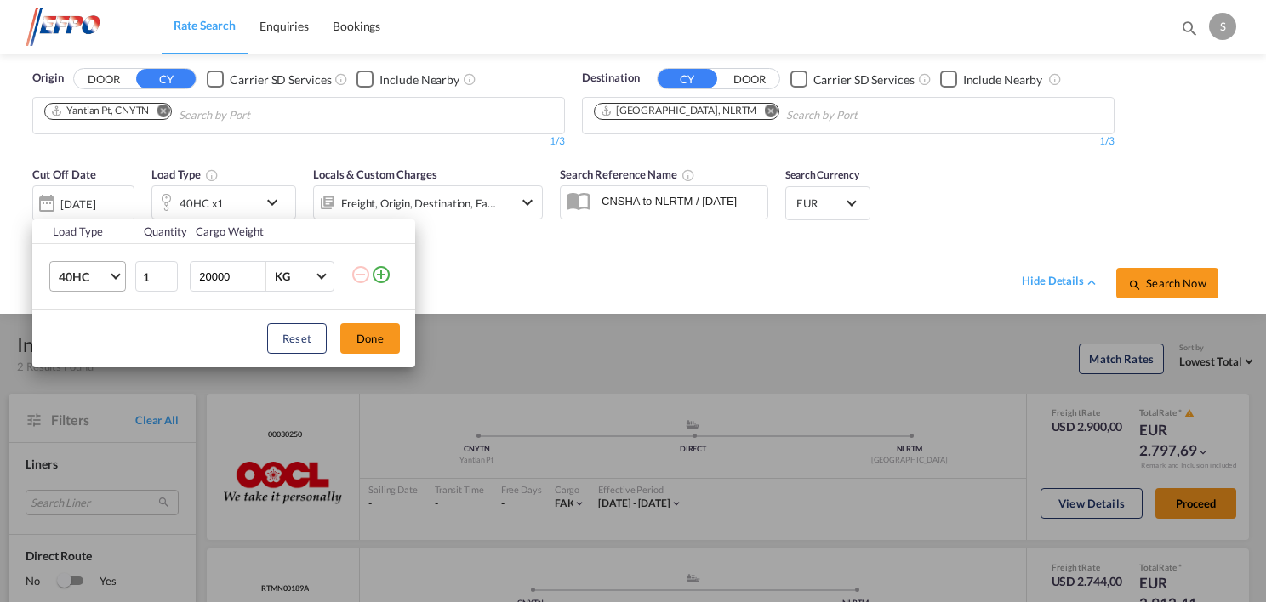
click at [122, 272] on md-select-value "40HC" at bounding box center [91, 276] width 68 height 29
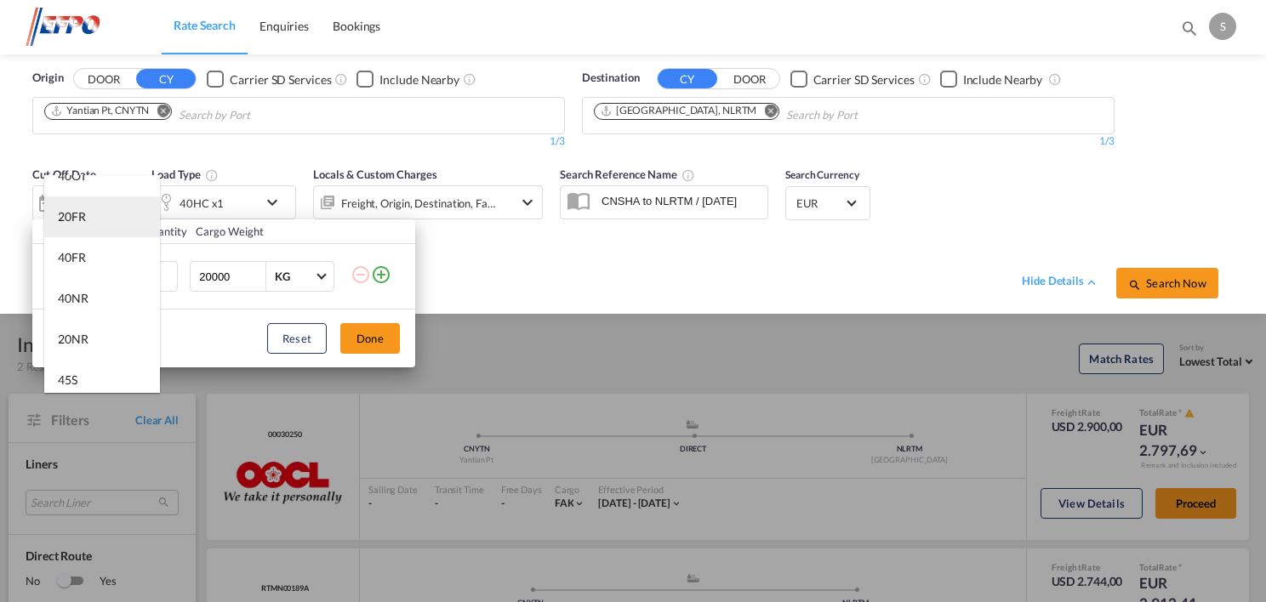
scroll to position [425, 0]
click at [105, 217] on md-option "40NR" at bounding box center [102, 219] width 116 height 41
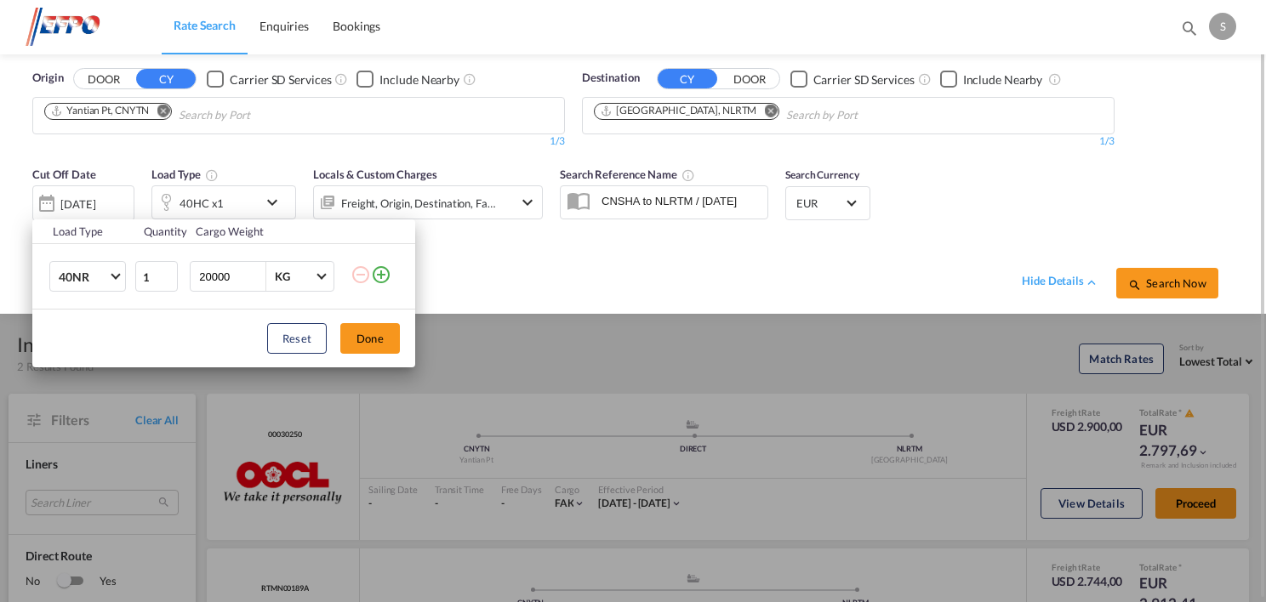
drag, startPoint x: 367, startPoint y: 343, endPoint x: 441, endPoint y: 339, distance: 74.1
click at [367, 342] on button "Done" at bounding box center [370, 338] width 60 height 31
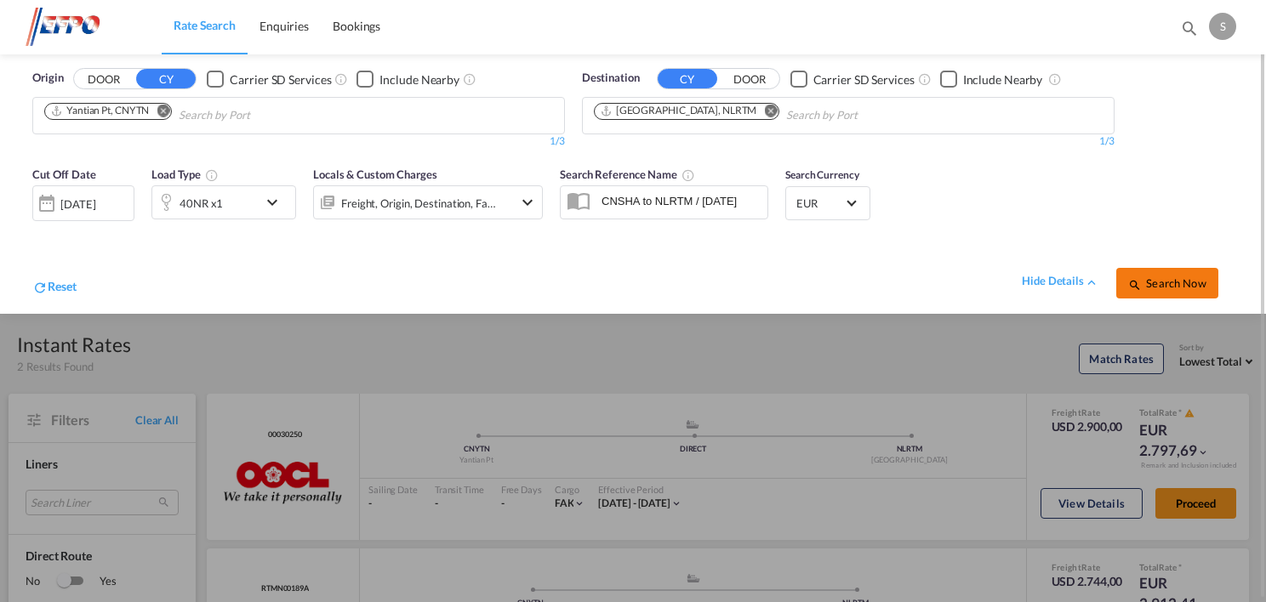
click at [1152, 273] on button "Search Now" at bounding box center [1167, 283] width 102 height 31
